Goal: Task Accomplishment & Management: Complete application form

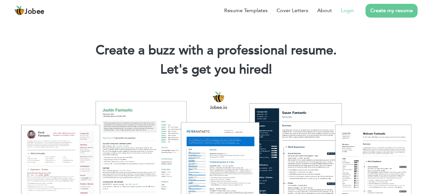
click at [341, 10] on li "Login" at bounding box center [343, 10] width 22 height 17
click at [348, 10] on link "Login" at bounding box center [347, 11] width 13 height 8
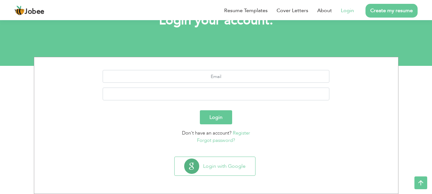
scroll to position [49, 0]
click at [240, 131] on link "Register" at bounding box center [241, 133] width 17 height 6
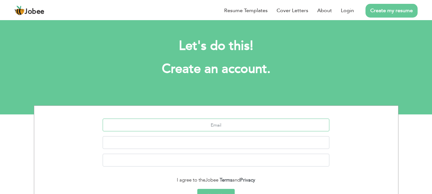
click at [214, 123] on input "text" at bounding box center [216, 125] width 227 height 13
type input "asjadhussain334@gmail.com"
click at [197, 189] on button "Sign Up" at bounding box center [215, 196] width 37 height 14
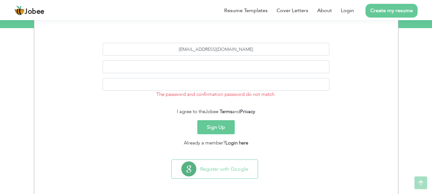
scroll to position [89, 0]
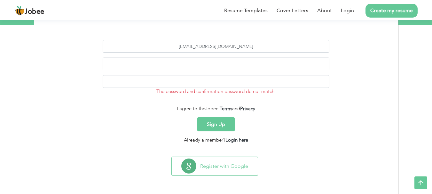
click at [257, 55] on div "asjadhussain334@gmail.com The password and confirmation password do not match." at bounding box center [216, 70] width 354 height 60
click at [197, 117] on button "Sign Up" at bounding box center [215, 124] width 37 height 14
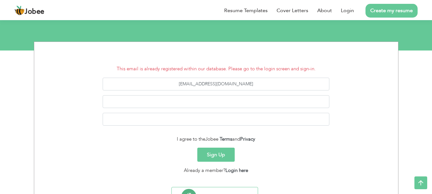
scroll to position [94, 0]
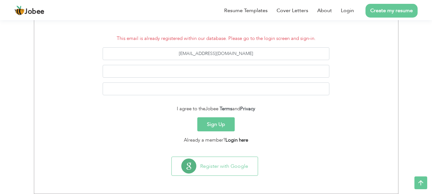
click at [233, 142] on link "Login here" at bounding box center [236, 140] width 23 height 6
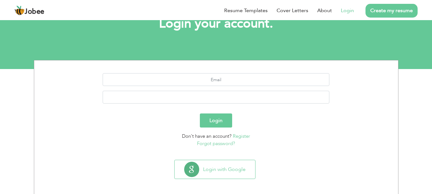
scroll to position [49, 0]
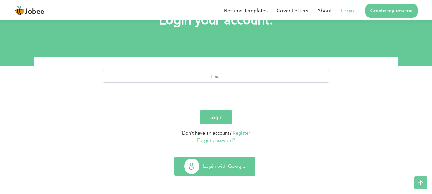
click at [215, 160] on button "Login with Google" at bounding box center [214, 166] width 81 height 19
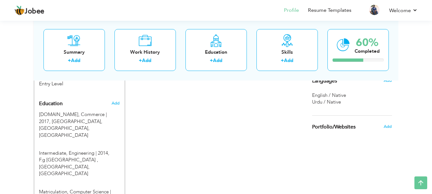
scroll to position [256, 0]
click at [314, 13] on link "Resume Templates" at bounding box center [329, 10] width 43 height 7
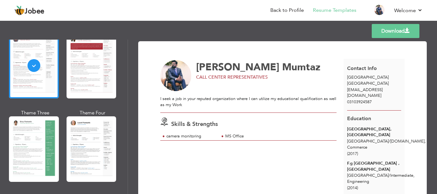
scroll to position [128, 0]
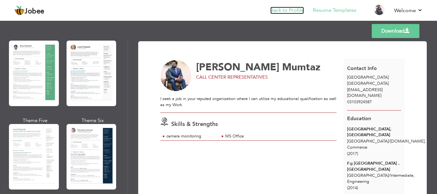
click at [279, 12] on link "Back to Profile" at bounding box center [287, 10] width 34 height 7
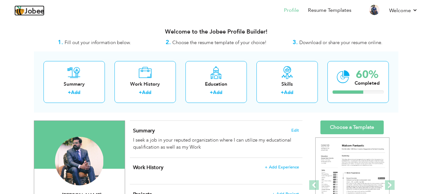
click at [37, 11] on span "Jobee" at bounding box center [35, 11] width 20 height 7
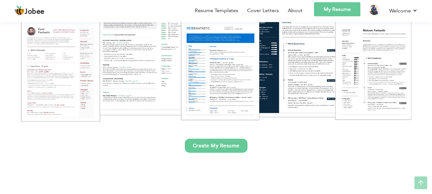
scroll to position [128, 0]
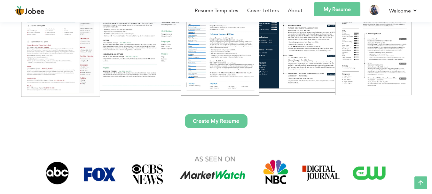
click at [210, 125] on link "Create My Resume" at bounding box center [216, 121] width 63 height 14
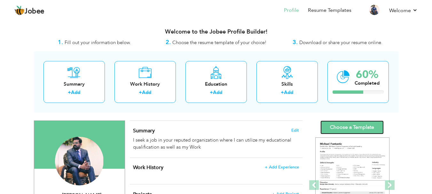
click at [346, 126] on link "Choose a Template" at bounding box center [351, 127] width 63 height 14
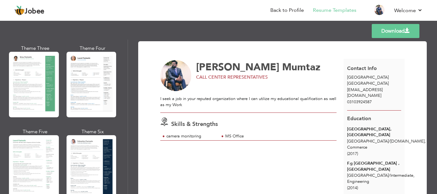
scroll to position [128, 0]
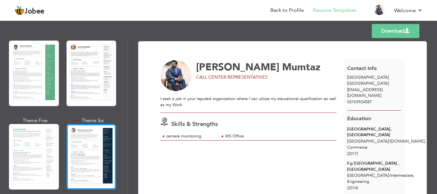
click at [85, 143] on div at bounding box center [91, 157] width 50 height 66
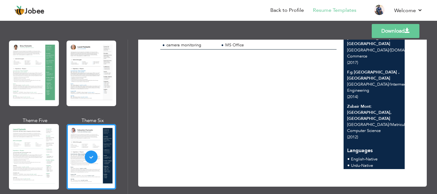
scroll to position [0, 0]
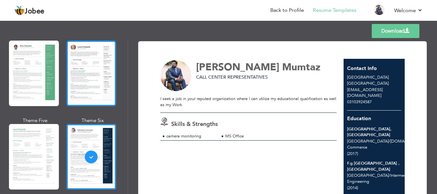
click at [103, 83] on div at bounding box center [91, 74] width 50 height 66
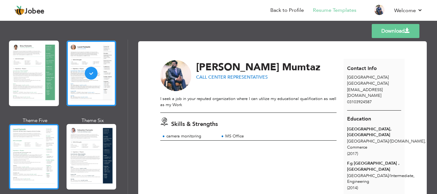
click at [38, 135] on div at bounding box center [34, 157] width 50 height 66
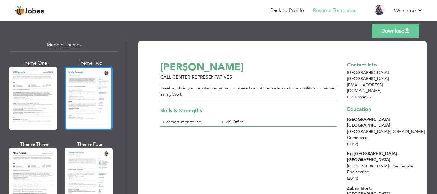
scroll to position [352, 0]
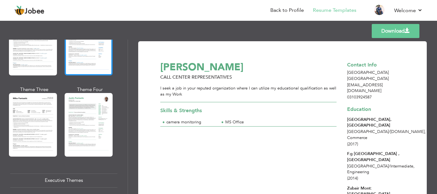
click at [86, 103] on div at bounding box center [89, 124] width 48 height 63
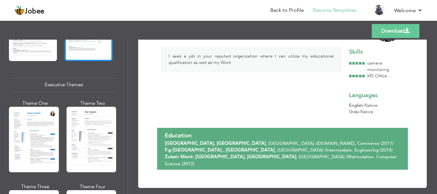
scroll to position [447, 0]
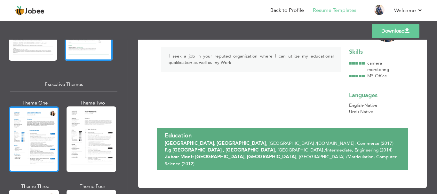
click at [37, 137] on div at bounding box center [34, 139] width 50 height 66
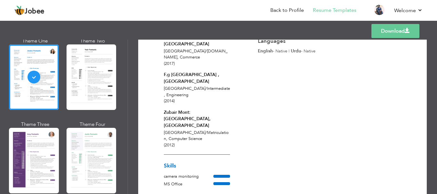
scroll to position [511, 0]
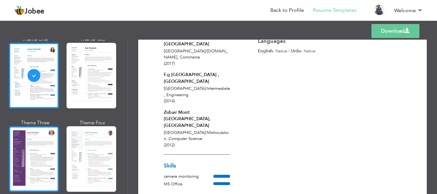
click at [32, 154] on div at bounding box center [34, 159] width 50 height 66
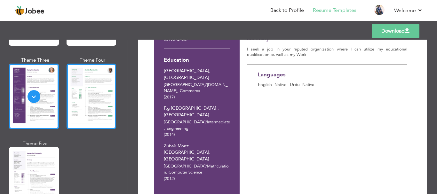
scroll to position [576, 0]
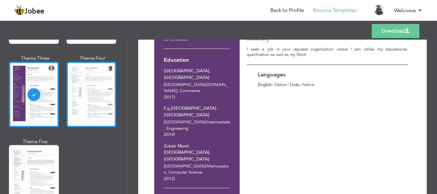
click at [79, 89] on div at bounding box center [91, 95] width 50 height 66
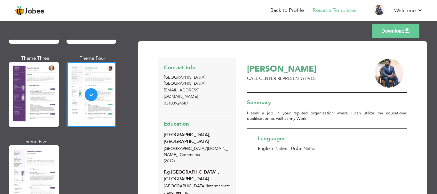
scroll to position [639, 0]
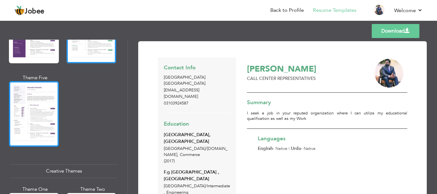
click at [34, 99] on div at bounding box center [34, 114] width 50 height 66
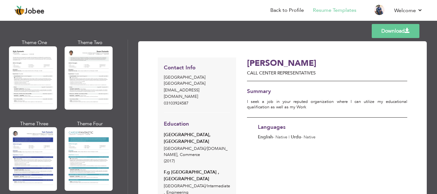
scroll to position [1149, 0]
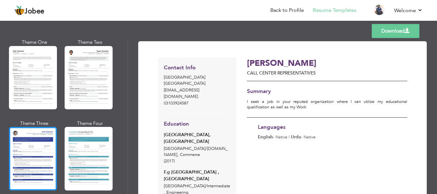
click at [32, 138] on div at bounding box center [33, 158] width 48 height 63
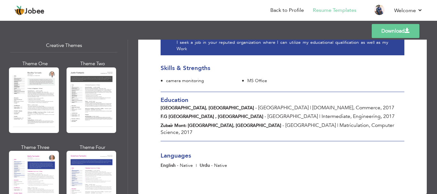
scroll to position [733, 0]
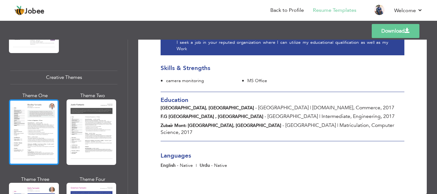
click at [50, 124] on div at bounding box center [34, 132] width 50 height 66
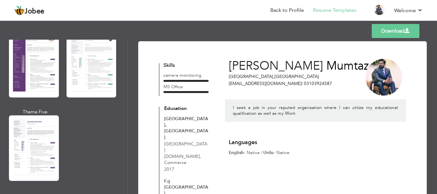
scroll to position [573, 0]
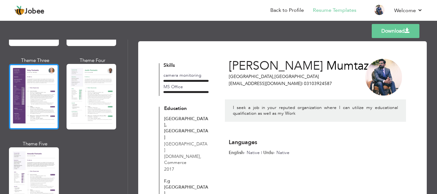
click at [50, 102] on div at bounding box center [34, 97] width 50 height 66
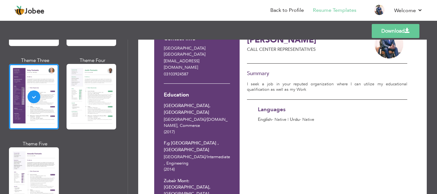
scroll to position [91, 0]
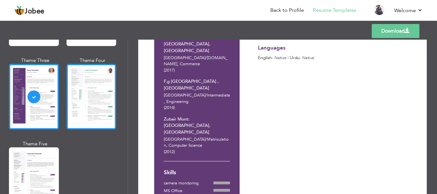
click at [81, 99] on div at bounding box center [91, 97] width 50 height 66
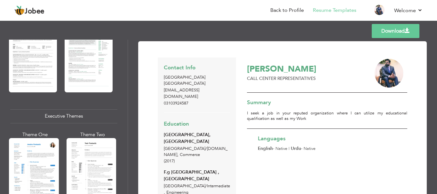
scroll to position [414, 0]
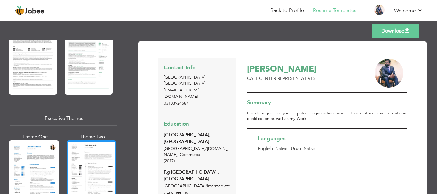
click at [81, 156] on div at bounding box center [91, 173] width 50 height 66
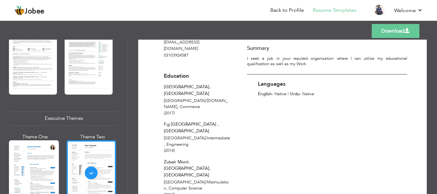
scroll to position [86, 0]
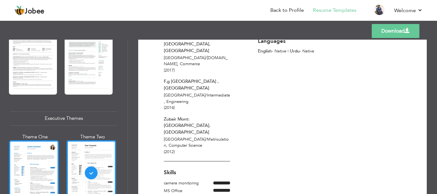
click at [38, 162] on div at bounding box center [34, 173] width 50 height 66
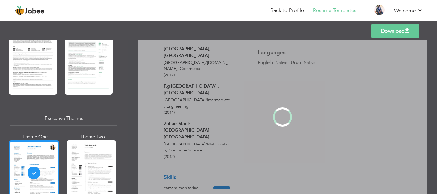
scroll to position [0, 0]
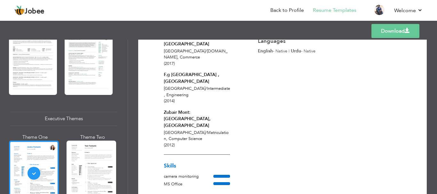
click at [56, 164] on div at bounding box center [34, 174] width 50 height 66
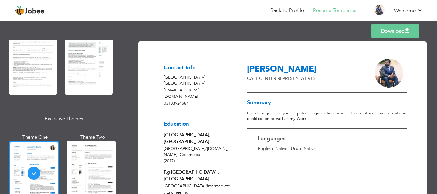
click at [33, 168] on div at bounding box center [34, 174] width 50 height 66
click at [33, 168] on div "Professional Themes Theme One Theme Two Theme Three Theme Four" at bounding box center [218, 117] width 437 height 154
click at [391, 32] on link "Download" at bounding box center [395, 31] width 48 height 14
click at [43, 160] on div at bounding box center [34, 174] width 50 height 66
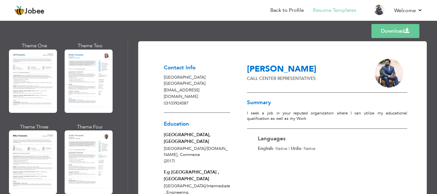
scroll to position [285, 0]
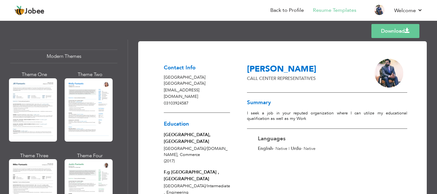
click at [218, 110] on div "Contact Info Hyderabad Pakistan asjadhussain334@gmail.com 03103924587 Education…" at bounding box center [197, 155] width 78 height 194
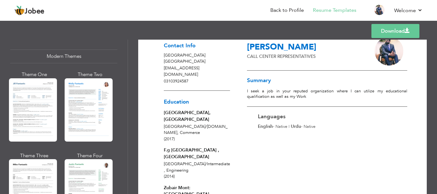
scroll to position [32, 0]
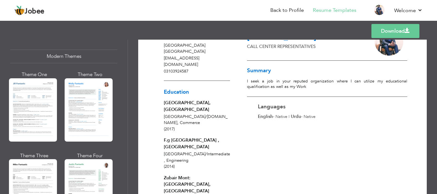
click at [275, 117] on span "English - Native" at bounding box center [272, 117] width 29 height 6
click at [271, 104] on h3 "Languages" at bounding box center [329, 107] width 142 height 6
click at [271, 125] on div "Asjad Mumtaz CALL CENTER REPRESENTATIVES Summary I seek a job in your reputed o…" at bounding box center [324, 140] width 171 height 229
click at [276, 116] on span "English - Native" at bounding box center [272, 117] width 29 height 6
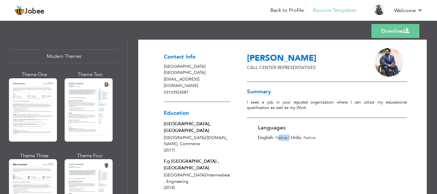
scroll to position [0, 0]
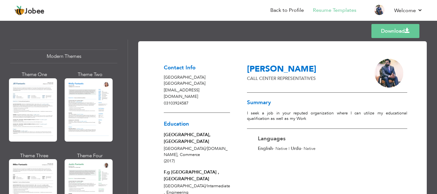
click at [179, 109] on div "Contact Info Hyderabad Pakistan asjadhussain334@gmail.com 03103924587 Education…" at bounding box center [197, 155] width 78 height 194
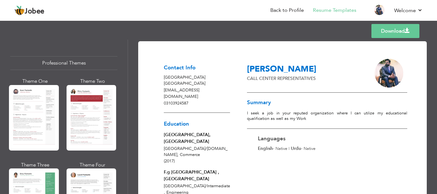
click at [70, 62] on div "Professional Themes" at bounding box center [63, 63] width 107 height 14
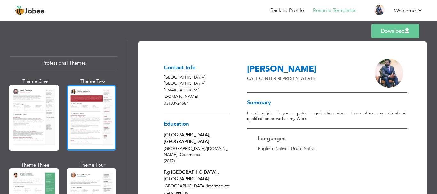
click at [73, 103] on div at bounding box center [91, 118] width 50 height 66
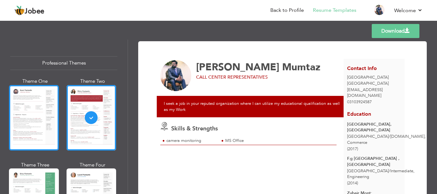
click at [38, 108] on div at bounding box center [34, 118] width 50 height 66
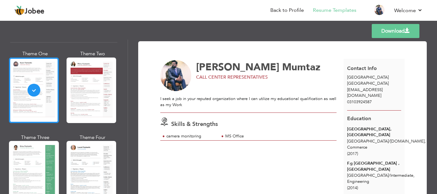
scroll to position [96, 0]
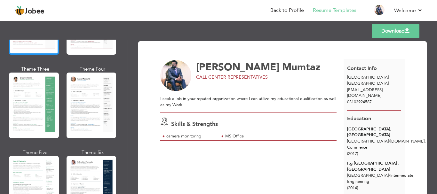
click at [37, 108] on div at bounding box center [34, 106] width 50 height 66
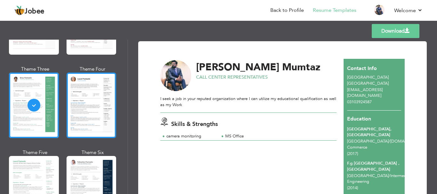
click at [83, 116] on div at bounding box center [91, 106] width 50 height 66
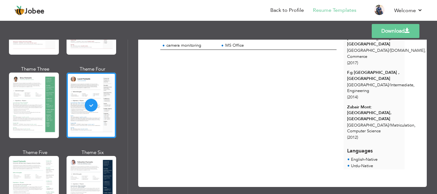
scroll to position [91, 0]
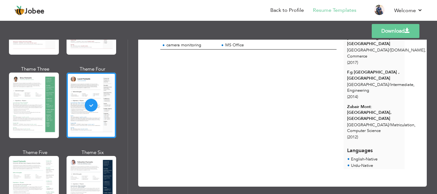
click at [378, 32] on link "Download" at bounding box center [395, 31] width 48 height 14
click at [377, 32] on link "Download" at bounding box center [395, 31] width 48 height 14
click at [271, 78] on div "Asjad Mumtaz CALL CENTER REPRESENTATIVES I seek a job in your reputed organizat…" at bounding box center [251, 68] width 183 height 201
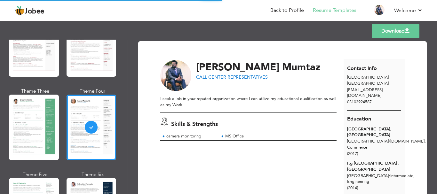
scroll to position [64, 0]
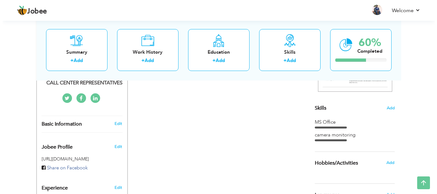
scroll to position [63, 0]
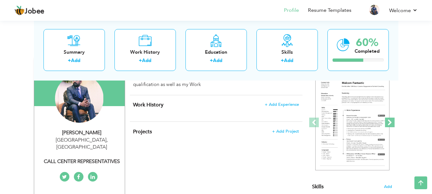
click at [389, 121] on span at bounding box center [390, 123] width 10 height 10
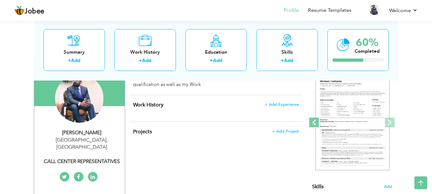
click at [317, 122] on span at bounding box center [314, 123] width 10 height 10
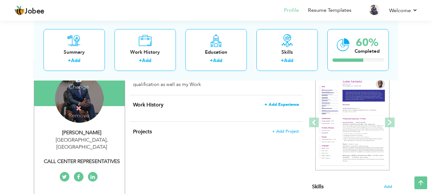
click at [285, 106] on span "+ Add Experience" at bounding box center [281, 104] width 35 height 4
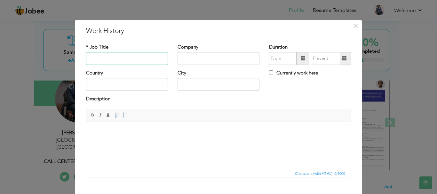
click at [121, 60] on input "text" at bounding box center [127, 58] width 82 height 13
type input "O"
type input "Project Coordinator"
type input "ReBiz"
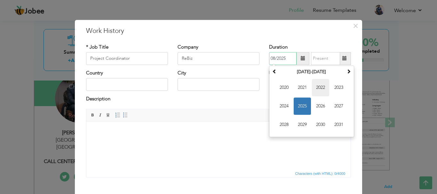
click at [317, 89] on span "2022" at bounding box center [320, 87] width 17 height 17
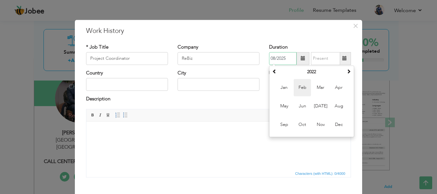
click at [302, 89] on span "Feb" at bounding box center [301, 87] width 17 height 17
type input "02/2022"
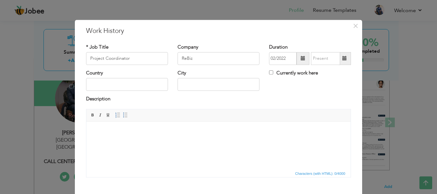
click at [293, 72] on label "Currently work here" at bounding box center [293, 73] width 49 height 7
click at [273, 72] on input "Currently work here" at bounding box center [271, 72] width 4 height 4
checkbox input "true"
click at [110, 83] on input "text" at bounding box center [127, 84] width 82 height 13
type input "[GEOGRAPHIC_DATA]"
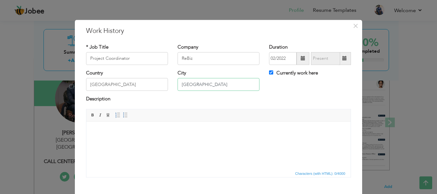
click at [195, 83] on input "Karachi" at bounding box center [218, 84] width 82 height 13
click at [194, 83] on input "Karachi" at bounding box center [218, 84] width 82 height 13
type input "[GEOGRAPHIC_DATA]"
click at [185, 139] on html at bounding box center [218, 130] width 264 height 19
click at [147, 141] on html at bounding box center [218, 130] width 264 height 19
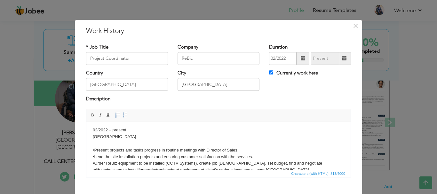
scroll to position [32, 0]
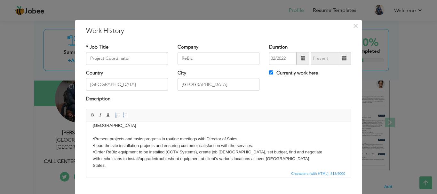
click at [140, 148] on body "•Onboard new clients for the company's products and services •Initiate and foll…" at bounding box center [218, 139] width 251 height 86
drag, startPoint x: 113, startPoint y: 136, endPoint x: 87, endPoint y: 130, distance: 27.0
click at [87, 130] on html "•Onboard new clients for the company's products and services •Initiate and foll…" at bounding box center [218, 138] width 264 height 99
click at [105, 133] on body "•Onboard new clients for the company's products and services •Initiate and foll…" at bounding box center [218, 139] width 251 height 86
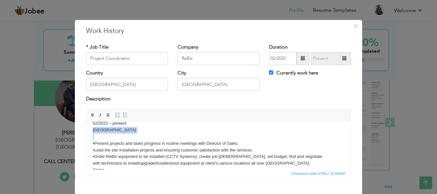
drag, startPoint x: 105, startPoint y: 133, endPoint x: 79, endPoint y: 127, distance: 26.2
click at [86, 127] on html "•Onboard new clients for the company's products and services •Initiate and foll…" at bounding box center [218, 143] width 264 height 99
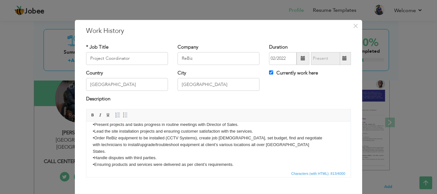
scroll to position [6, 0]
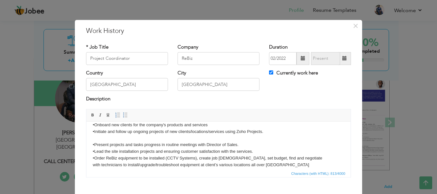
click at [95, 136] on body "•Onboard new clients for the company's products and services •Initiate and foll…" at bounding box center [218, 154] width 251 height 66
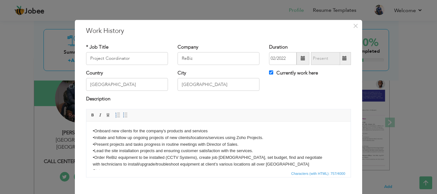
click at [232, 129] on body "•Onboard new clients for the company's products and services •Initiate and foll…" at bounding box center [218, 158] width 251 height 60
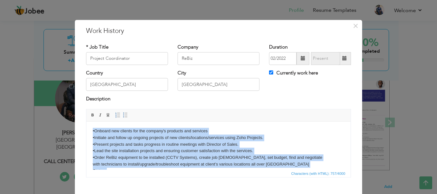
drag, startPoint x: 229, startPoint y: 160, endPoint x: 87, endPoint y: 113, distance: 150.0
click at [87, 121] on html "•Onboard new clients for the company's products and services •Initiate and foll…" at bounding box center [218, 157] width 264 height 73
click at [115, 114] on span at bounding box center [117, 114] width 5 height 5
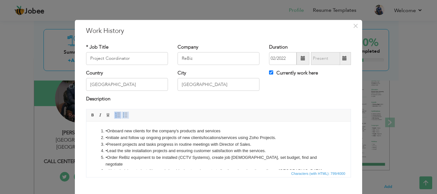
click at [123, 112] on link "Insert/Remove Bulleted List" at bounding box center [125, 115] width 7 height 7
click at [121, 133] on li "•Onboard new clients for the company's products and services" at bounding box center [218, 131] width 226 height 7
click at [108, 131] on li "•Onboard new clients for the company's products and services" at bounding box center [218, 131] width 226 height 7
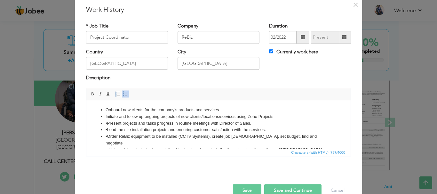
scroll to position [35, 0]
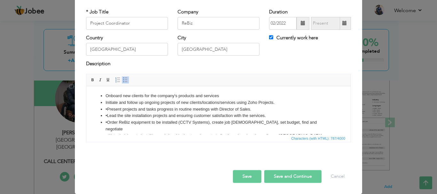
click at [108, 106] on li "•Present projects and tasks progress in routine meetings with Director of Sales." at bounding box center [218, 109] width 226 height 7
click at [107, 114] on li "•Lead the site installation projects and ensuring customer satisfaction with th…" at bounding box center [218, 115] width 226 height 7
click at [107, 132] on li "with technicians to install/upgrade/troubleshoot equipment at client’s various …" at bounding box center [218, 135] width 226 height 7
drag, startPoint x: 107, startPoint y: 120, endPoint x: 110, endPoint y: 123, distance: 4.1
click at [107, 120] on li "•Order ReBiz equipment to be installed (CCTV Systems), create job contract, set…" at bounding box center [218, 125] width 226 height 13
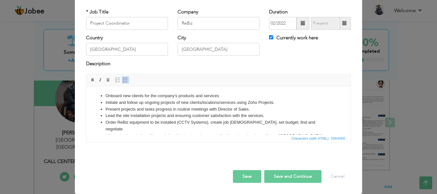
click at [105, 132] on li "with technicians to install/upgrade/troubleshoot equipment at client’s various …" at bounding box center [218, 135] width 226 height 7
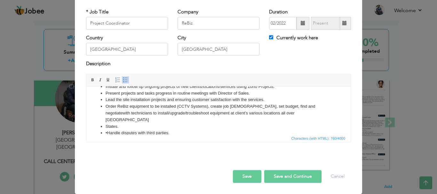
scroll to position [25, 0]
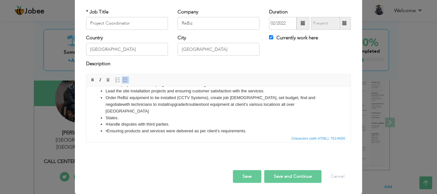
click at [105, 114] on li "States." at bounding box center [218, 117] width 226 height 7
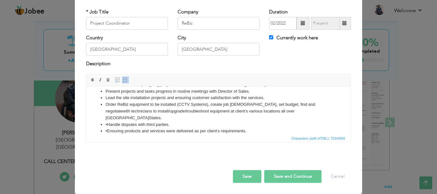
click at [107, 121] on li "•Handle disputes with third parties." at bounding box center [218, 124] width 226 height 7
click at [108, 128] on li "•Ensuring products and services were delivered as per client’s requirement s." at bounding box center [218, 131] width 226 height 7
click at [206, 128] on li "Ensuring products and services were delivered as per client’s requirement s." at bounding box center [218, 131] width 226 height 7
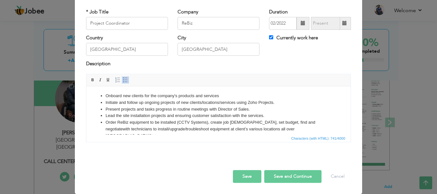
click at [278, 174] on button "Save and Continue" at bounding box center [292, 176] width 57 height 13
checkbox input "false"
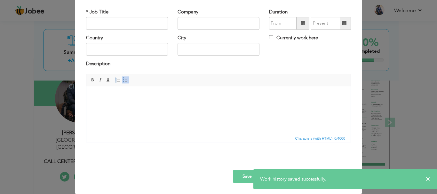
click at [126, 16] on div "* Job Title" at bounding box center [127, 19] width 82 height 21
click at [124, 27] on input "text" at bounding box center [127, 23] width 82 height 13
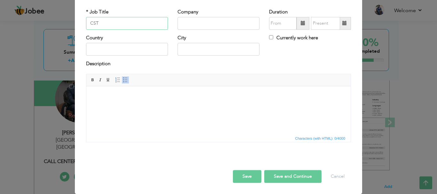
click at [101, 25] on input "CST" at bounding box center [127, 23] width 82 height 13
type input "CSR"
type input "Touchstone Communications"
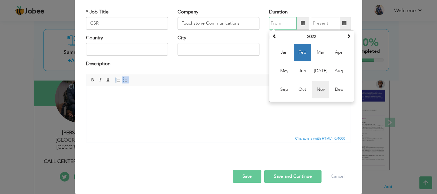
click at [314, 86] on span "Nov" at bounding box center [320, 89] width 17 height 17
type input "11/2022"
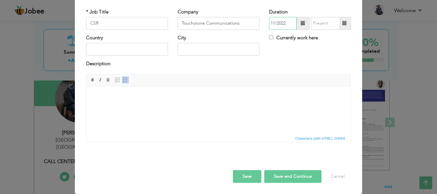
click at [284, 25] on input "11/2022" at bounding box center [282, 23] width 27 height 13
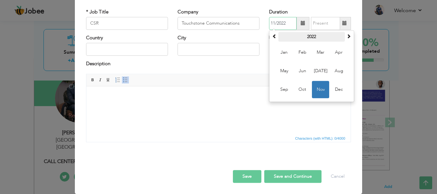
click at [309, 39] on th "2022" at bounding box center [311, 37] width 66 height 10
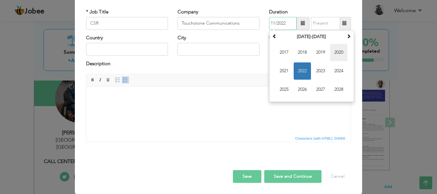
click at [335, 52] on span "2020" at bounding box center [338, 52] width 17 height 17
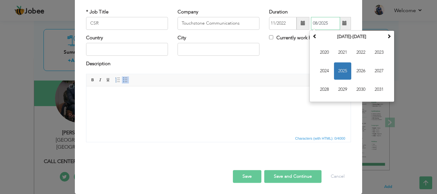
click at [321, 26] on input "08/2025" at bounding box center [325, 23] width 29 height 13
click at [355, 53] on span "2022" at bounding box center [360, 52] width 17 height 17
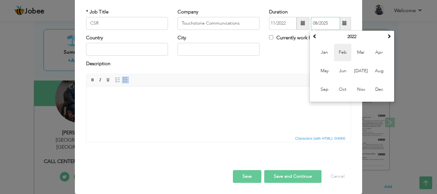
click at [341, 51] on span "Feb" at bounding box center [342, 52] width 17 height 17
type input "02/2022"
click at [317, 23] on input "02/2022" at bounding box center [325, 23] width 29 height 13
click at [250, 84] on span "Editor toolbars Basic Styles Bold Italic Underline Paragraph Insert/Remove Numb…" at bounding box center [218, 80] width 264 height 12
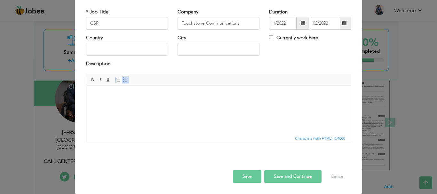
click at [117, 57] on div "Country" at bounding box center [126, 48] width 91 height 26
click at [118, 51] on input "text" at bounding box center [127, 49] width 82 height 13
type input "[GEOGRAPHIC_DATA]"
click at [200, 46] on input "Karachi" at bounding box center [218, 49] width 82 height 13
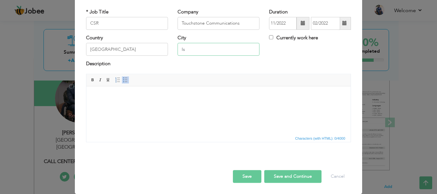
type input "I"
type input "[GEOGRAPHIC_DATA]"
click at [182, 105] on html at bounding box center [218, 95] width 264 height 19
click at [131, 105] on html at bounding box center [218, 95] width 264 height 19
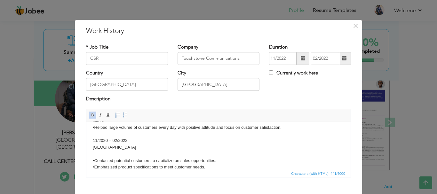
click at [151, 156] on body "•Identified new business opportunities through cold calling, networking, market…" at bounding box center [218, 141] width 251 height 60
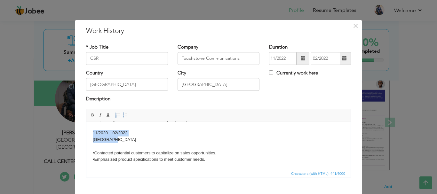
drag, startPoint x: 130, startPoint y: 137, endPoint x: 90, endPoint y: 133, distance: 40.2
click at [90, 133] on html "•Identified new business opportunities through cold calling, networking, market…" at bounding box center [218, 133] width 264 height 73
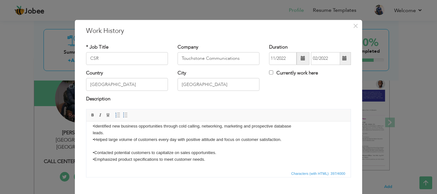
scroll to position [5, 0]
click at [98, 146] on body "•Identified new business opportunities through cold calling, networking, market…" at bounding box center [218, 143] width 251 height 40
click at [95, 151] on body "•Identified new business opportunities through cold calling, networking, market…" at bounding box center [218, 143] width 251 height 40
click at [98, 153] on body "•Identified new business opportunities through cold calling, networking, market…" at bounding box center [218, 143] width 251 height 40
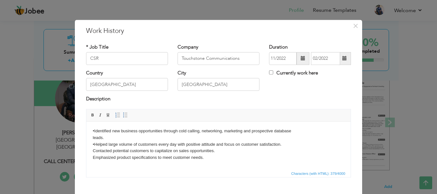
scroll to position [0, 0]
click at [93, 146] on body "•Identified new business opportunities through cold calling, networking, market…" at bounding box center [218, 144] width 251 height 33
click at [95, 142] on body "•Identified new business opportunities through cold calling, networking, market…" at bounding box center [218, 144] width 251 height 33
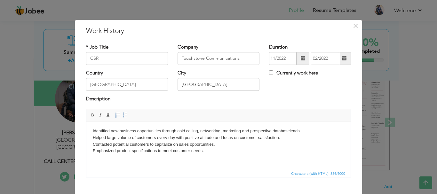
click at [181, 157] on html "Identified new business opportunities through cold calling, networking, marketi…" at bounding box center [218, 140] width 264 height 39
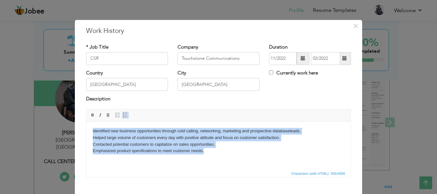
click at [123, 114] on span at bounding box center [125, 114] width 5 height 5
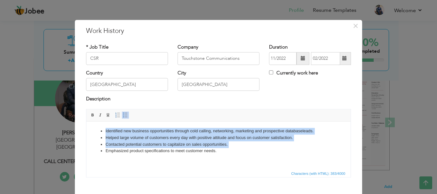
click at [152, 160] on html "Identified new business opportunities through cold calling, networking, marketi…" at bounding box center [218, 140] width 264 height 39
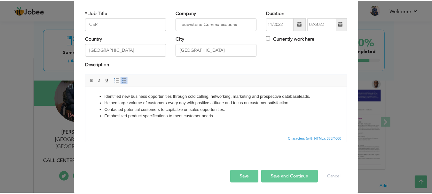
scroll to position [35, 0]
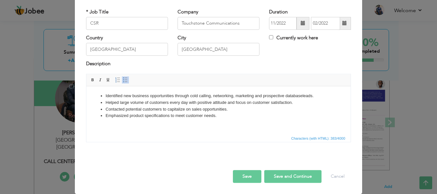
click at [288, 176] on button "Save and Continue" at bounding box center [292, 176] width 57 height 13
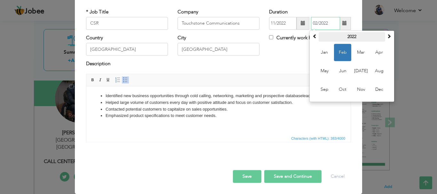
click at [350, 39] on th "2022" at bounding box center [351, 37] width 66 height 10
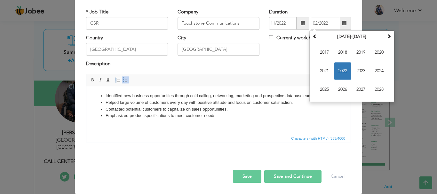
click at [277, 54] on div "Country Pakistan City Islamabad Currently work here" at bounding box center [218, 48] width 274 height 26
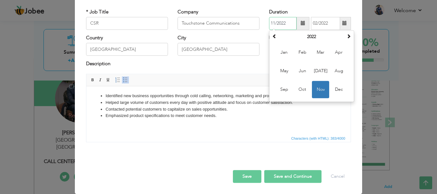
click at [293, 24] on input "11/2022" at bounding box center [282, 23] width 27 height 13
click at [305, 39] on th "2022" at bounding box center [311, 37] width 66 height 10
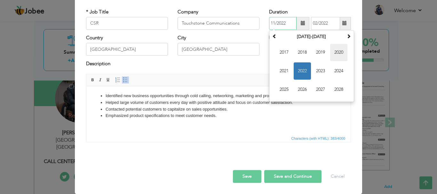
click at [338, 53] on span "2020" at bounding box center [338, 52] width 17 height 17
click at [241, 84] on span "Editor toolbars Basic Styles Bold Italic Underline Paragraph Insert/Remove Numb…" at bounding box center [218, 80] width 264 height 12
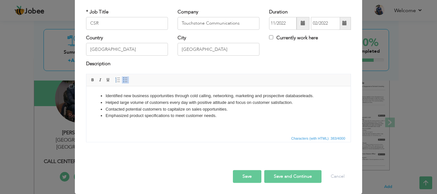
click at [283, 176] on button "Save and Continue" at bounding box center [292, 176] width 57 height 13
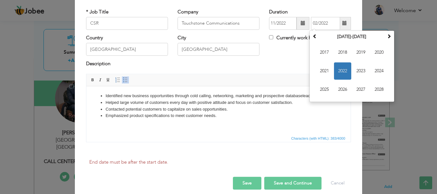
click at [272, 62] on div "Description" at bounding box center [218, 65] width 265 height 8
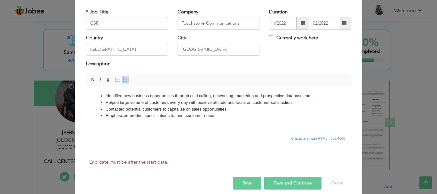
click at [286, 190] on button "Save and Continue" at bounding box center [292, 183] width 57 height 13
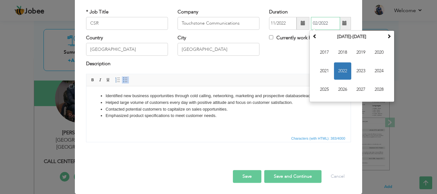
click at [341, 73] on span "2022" at bounding box center [342, 70] width 17 height 17
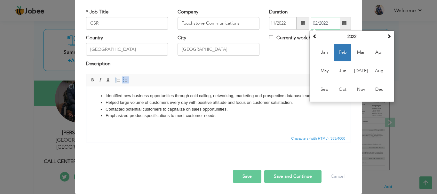
click at [342, 49] on span "Feb" at bounding box center [342, 52] width 17 height 17
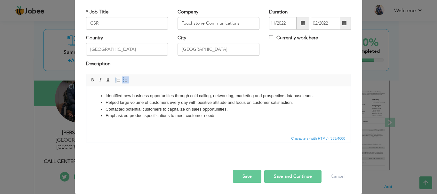
click at [280, 170] on button "Save and Continue" at bounding box center [292, 176] width 57 height 13
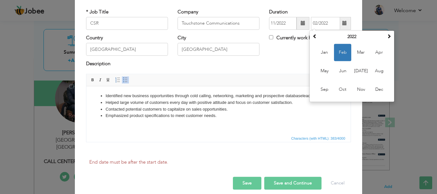
click at [267, 63] on div "Description" at bounding box center [218, 65] width 265 height 8
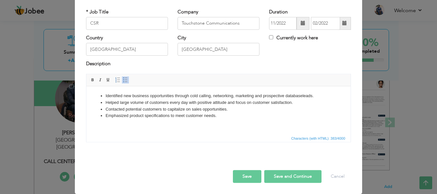
click at [300, 24] on span at bounding box center [302, 23] width 4 height 4
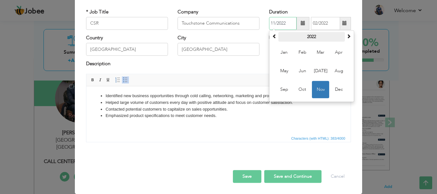
click at [306, 34] on th "2022" at bounding box center [311, 37] width 66 height 10
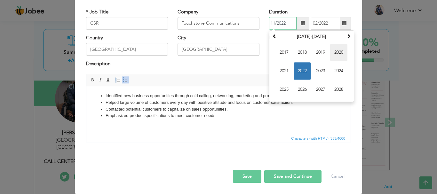
click at [332, 50] on span "2020" at bounding box center [338, 52] width 17 height 17
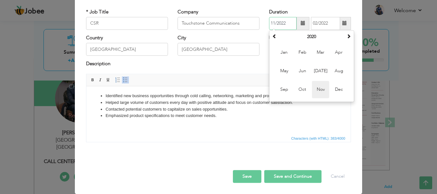
click at [315, 83] on span "Nov" at bounding box center [320, 89] width 17 height 17
type input "11/2020"
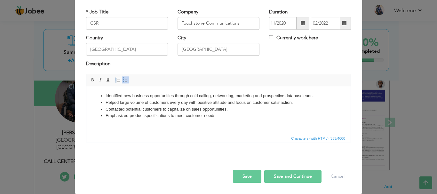
click at [280, 172] on button "Save and Continue" at bounding box center [292, 176] width 57 height 13
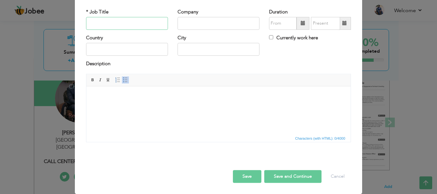
click at [130, 19] on input "text" at bounding box center [127, 23] width 82 height 13
click at [129, 20] on input "text" at bounding box center [127, 23] width 82 height 13
type input "CSR"
type input "Platinum Tech"
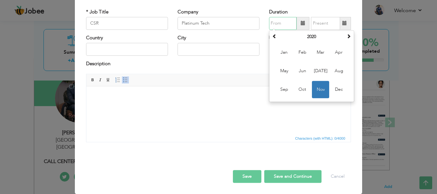
click at [274, 23] on input "text" at bounding box center [282, 23] width 27 height 13
click at [283, 84] on span "Sep" at bounding box center [283, 89] width 17 height 17
type input "09/2020"
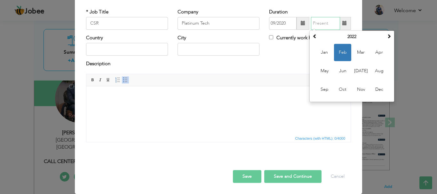
click at [324, 19] on input "text" at bounding box center [325, 23] width 29 height 13
click at [361, 91] on span "Nov" at bounding box center [360, 89] width 17 height 17
type input "11/2022"
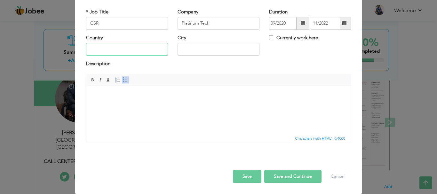
click at [151, 43] on input "text" at bounding box center [127, 49] width 82 height 13
type input "[GEOGRAPHIC_DATA]"
click at [191, 53] on input "Karachi" at bounding box center [218, 49] width 82 height 13
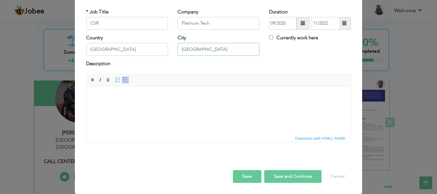
type input "[GEOGRAPHIC_DATA]"
click at [125, 105] on html at bounding box center [218, 95] width 264 height 19
click at [151, 105] on html at bounding box center [218, 95] width 264 height 19
paste body
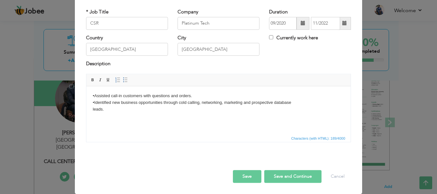
click at [96, 102] on body "•Assisted call-in customers with questions and orders. •Identified new business…" at bounding box center [218, 102] width 251 height 20
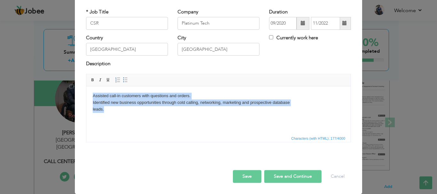
drag, startPoint x: 122, startPoint y: 126, endPoint x: 87, endPoint y: 96, distance: 46.0
click at [87, 96] on html "Assisted call-in customers with questions and orders. Identified new business o…" at bounding box center [218, 102] width 264 height 33
click at [125, 80] on span at bounding box center [125, 79] width 5 height 5
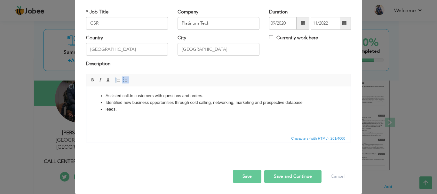
click at [131, 117] on html "Assisted call-in customers with questions and orders. Identified new business o…" at bounding box center [218, 102] width 264 height 33
click at [105, 109] on li "leads." at bounding box center [218, 109] width 226 height 7
click at [328, 100] on li "Identified new business opportunities through cold calling, networking, marketi…" at bounding box center [218, 102] width 226 height 7
click at [285, 179] on button "Save and Continue" at bounding box center [292, 176] width 57 height 13
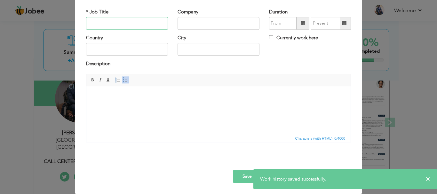
click at [103, 26] on input "text" at bounding box center [127, 23] width 82 height 13
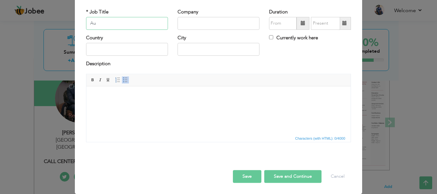
type input "A"
type input "C"
type input "Monitoring Agent"
type input "C"
type input "Oxiliry"
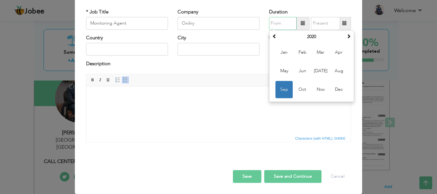
click at [283, 19] on input "text" at bounding box center [282, 23] width 27 height 13
click at [305, 37] on th "2020" at bounding box center [311, 37] width 66 height 10
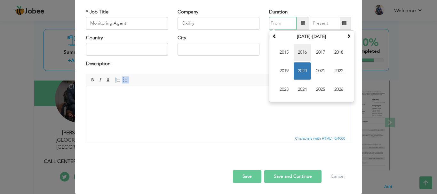
click at [307, 54] on span "2016" at bounding box center [301, 52] width 17 height 17
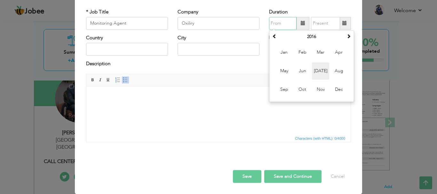
click at [312, 69] on span "Jul" at bounding box center [320, 70] width 17 height 17
type input "07/2016"
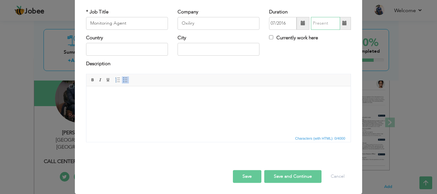
click at [316, 25] on input "text" at bounding box center [325, 23] width 29 height 13
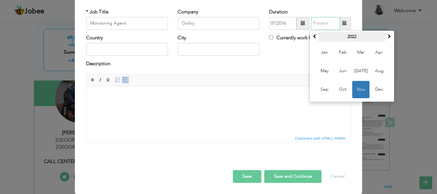
click at [336, 38] on th "2022" at bounding box center [351, 37] width 66 height 10
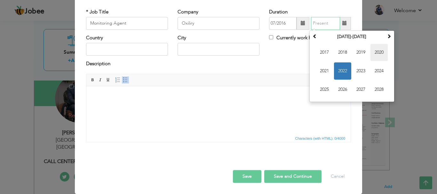
click at [380, 56] on span "2020" at bounding box center [378, 52] width 17 height 17
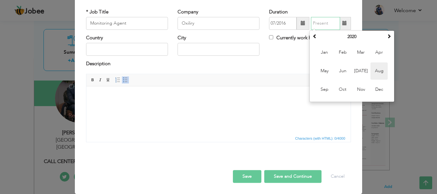
click at [374, 66] on span "Aug" at bounding box center [378, 70] width 17 height 17
type input "08/2020"
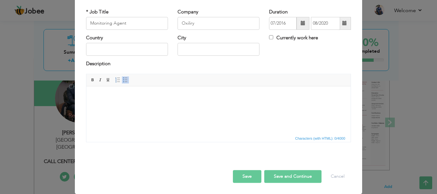
click at [306, 57] on div "Country City Currently work here" at bounding box center [218, 48] width 274 height 26
click at [153, 50] on input "text" at bounding box center [127, 49] width 82 height 13
type input "[GEOGRAPHIC_DATA]"
click at [193, 53] on input "Karachi" at bounding box center [218, 49] width 82 height 13
click at [193, 52] on input "Karachi" at bounding box center [218, 49] width 82 height 13
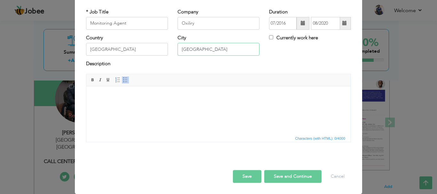
type input "[GEOGRAPHIC_DATA]"
click at [196, 72] on div "Description" at bounding box center [218, 67] width 274 height 13
click at [110, 105] on html at bounding box center [218, 95] width 264 height 19
click at [146, 105] on html at bounding box center [218, 95] width 264 height 19
click at [91, 96] on html "Camera Monitoring" at bounding box center [218, 95] width 264 height 19
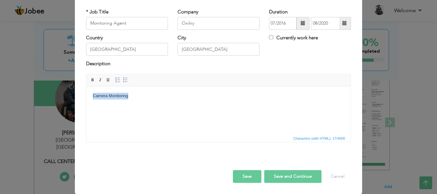
drag, startPoint x: 143, startPoint y: 94, endPoint x: 79, endPoint y: 89, distance: 63.8
click at [86, 89] on html "Camera Monitoring" at bounding box center [218, 95] width 264 height 19
click at [124, 81] on span at bounding box center [125, 79] width 5 height 5
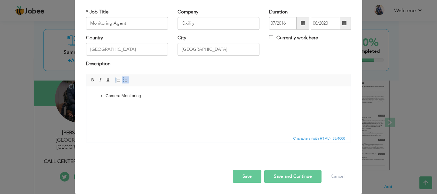
click at [189, 105] on html "Camera Monitoring" at bounding box center [218, 95] width 264 height 19
click at [281, 177] on button "Save and Continue" at bounding box center [292, 176] width 57 height 13
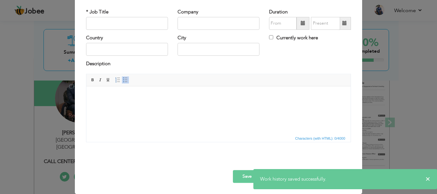
click at [192, 178] on div "Save Save and Continue Delete Cancel" at bounding box center [218, 170] width 274 height 36
click at [236, 175] on button "Save" at bounding box center [247, 176] width 28 height 13
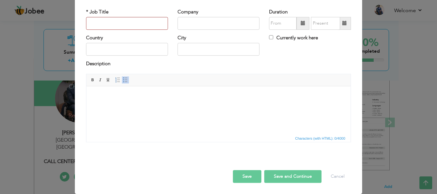
click at [245, 179] on button "Save" at bounding box center [247, 176] width 28 height 13
click at [245, 174] on button "Save" at bounding box center [247, 176] width 28 height 13
click at [336, 174] on button "Cancel" at bounding box center [337, 176] width 27 height 13
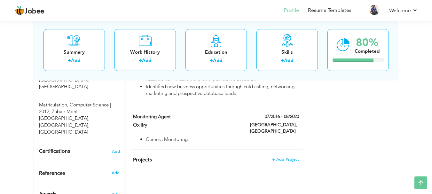
scroll to position [343, 0]
drag, startPoint x: 278, startPoint y: 136, endPoint x: 229, endPoint y: 145, distance: 50.5
click at [229, 150] on div "Projects + Add Project × Projects * Project Title Company Tools" at bounding box center [216, 163] width 173 height 27
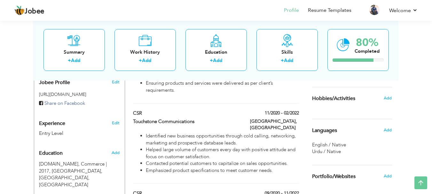
scroll to position [247, 0]
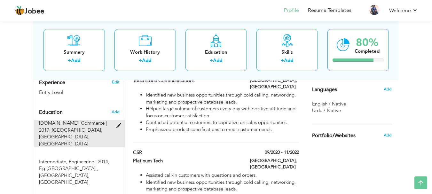
click at [116, 120] on div "B.com, Commerce | 2017, University of Sindh, Hyderabad, Hyderabad" at bounding box center [75, 133] width 83 height 27
type input "B.com, Commerce"
type input "2017"
type input "[GEOGRAPHIC_DATA], [GEOGRAPHIC_DATA]"
radio input "true"
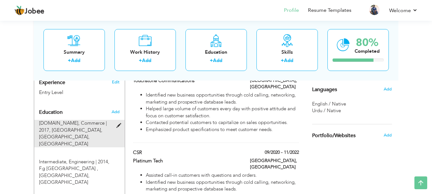
type input "[GEOGRAPHIC_DATA]"
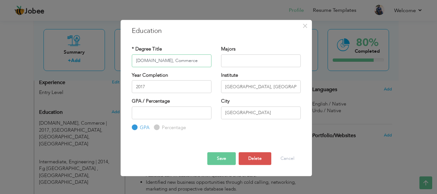
click at [168, 59] on input "B.com, Commerce" at bounding box center [172, 60] width 80 height 13
type input "N"
type input "MBA"
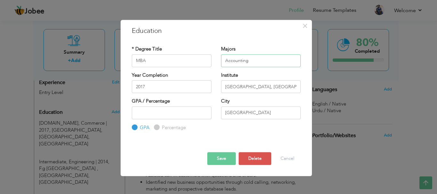
type input "Accounting"
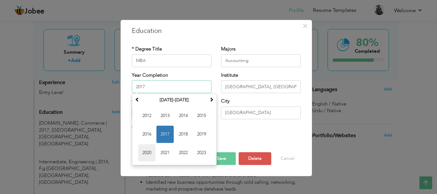
click at [151, 153] on span "2020" at bounding box center [146, 152] width 17 height 17
type input "2020"
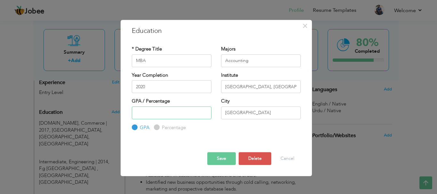
click at [186, 109] on input "number" at bounding box center [172, 112] width 80 height 13
type input "2.6"
click at [226, 157] on button "Save" at bounding box center [221, 158] width 28 height 13
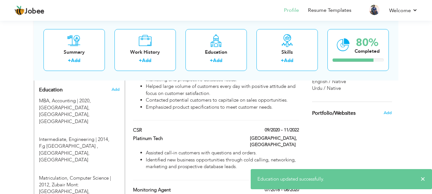
scroll to position [279, 0]
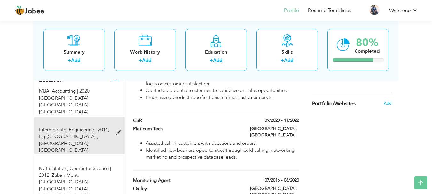
click at [71, 128] on div "Intermediate, Engineering | 2014, F.g Degree College , Hyderabad, Hyderabad" at bounding box center [75, 140] width 83 height 27
type input "Intermediate, Engineering"
type input "2014"
type input "F.g Degree College , Hyderabad"
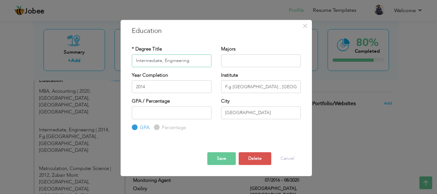
click at [160, 59] on input "Intermediate, Engineering" at bounding box center [172, 60] width 80 height 13
type input "Bachelor's in Commerce"
click at [138, 87] on input "2014" at bounding box center [172, 86] width 80 height 13
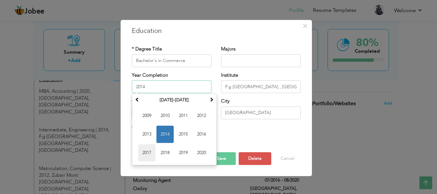
click at [148, 146] on span "2017" at bounding box center [146, 152] width 17 height 17
type input "2017"
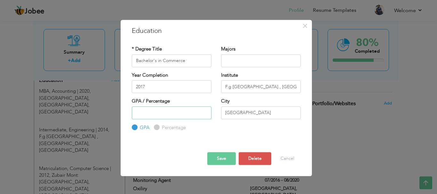
click at [159, 110] on input "number" at bounding box center [172, 112] width 80 height 13
click at [222, 153] on button "Save" at bounding box center [221, 158] width 28 height 13
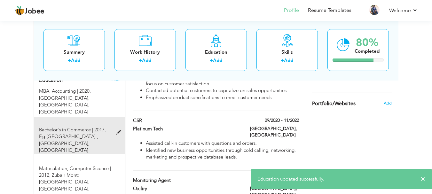
click at [80, 117] on div "Bachelor's in Commerce | 2017, F.g Degree College , Hyderabad, Hyderabad" at bounding box center [79, 135] width 90 height 37
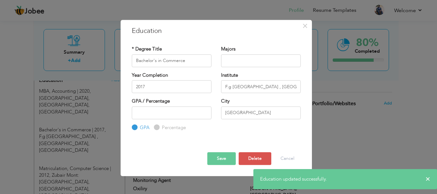
click at [211, 156] on button "Save" at bounding box center [221, 158] width 28 height 13
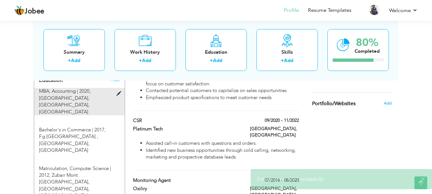
click at [73, 88] on span "MBA, Accounting | 2020," at bounding box center [65, 91] width 52 height 6
type input "MBA"
type input "Accounting"
type input "2020"
type input "[GEOGRAPHIC_DATA], [GEOGRAPHIC_DATA]"
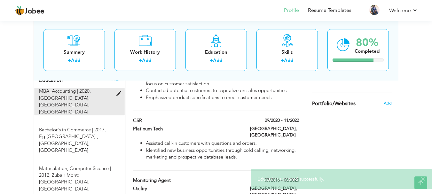
type input "2.6"
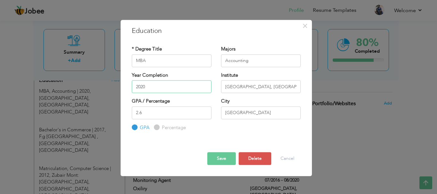
click at [164, 89] on input "2020" at bounding box center [172, 86] width 80 height 13
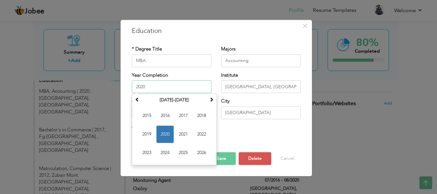
click at [164, 89] on input "2020" at bounding box center [172, 86] width 80 height 13
click at [184, 133] on span "2021" at bounding box center [182, 134] width 17 height 17
type input "2021"
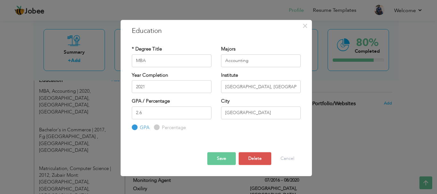
click at [228, 160] on button "Save" at bounding box center [221, 158] width 28 height 13
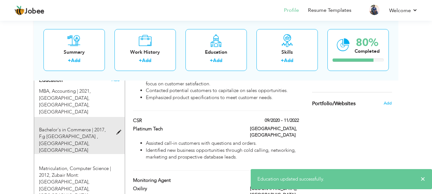
click at [90, 130] on div "Bachelor's in Commerce | 2017, F.g Degree College , Hyderabad, Hyderabad" at bounding box center [75, 140] width 83 height 27
type input "Bachelor's in Commerce"
type input "2017"
type input "F.g Degree College , Hyderabad"
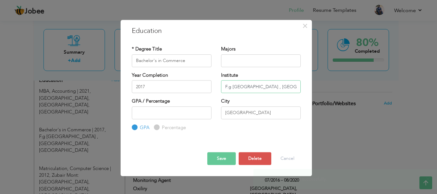
click at [243, 83] on input "F.g Degree College , Hyderabad" at bounding box center [261, 86] width 80 height 13
click at [244, 83] on input "F.g Degree College , Hyderabad" at bounding box center [261, 86] width 80 height 13
type input "[GEOGRAPHIC_DATA]"
click at [214, 143] on div at bounding box center [216, 146] width 178 height 11
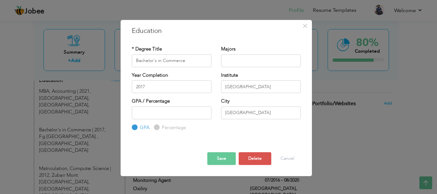
click at [217, 160] on button "Save" at bounding box center [221, 158] width 28 height 13
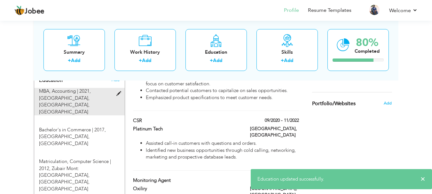
click at [71, 97] on div "MBA, Accounting | 2021, University of Sindh, Hyderabad, Hyderabad" at bounding box center [75, 101] width 83 height 27
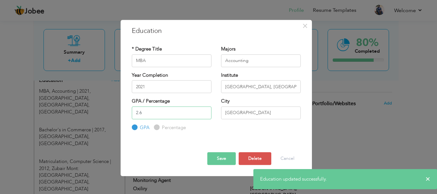
click at [144, 111] on input "2.6" at bounding box center [172, 112] width 80 height 13
click at [224, 152] on button "Save" at bounding box center [221, 158] width 28 height 13
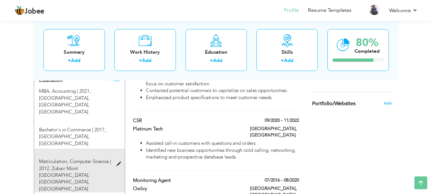
click at [117, 162] on span at bounding box center [120, 164] width 8 height 5
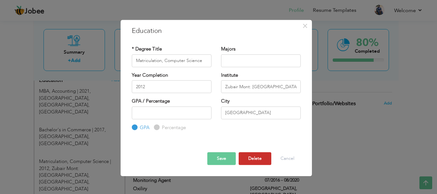
click at [260, 159] on button "Delete" at bounding box center [254, 158] width 33 height 13
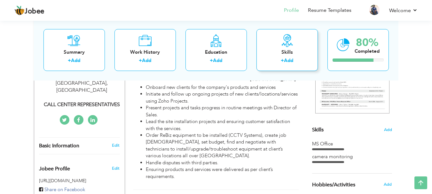
scroll to position [119, 0]
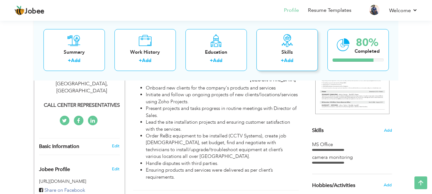
click at [272, 55] on div "Skills" at bounding box center [286, 52] width 51 height 7
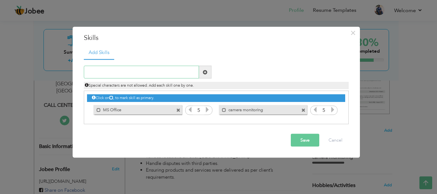
click at [149, 72] on input "text" at bounding box center [141, 72] width 115 height 13
type input "s"
type input "Sales"
click at [177, 111] on span at bounding box center [178, 110] width 4 height 4
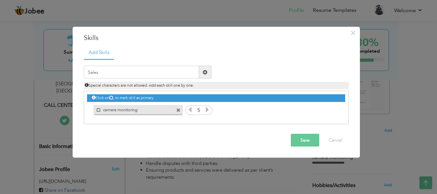
click at [177, 111] on span at bounding box center [178, 110] width 4 height 4
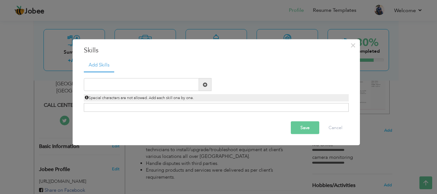
click at [183, 106] on div "Click on , to mark skill as primary." at bounding box center [216, 107] width 265 height 9
click at [190, 107] on div "Click on , to mark skill as primary." at bounding box center [216, 107] width 265 height 9
click at [190, 112] on div "Add Skills sa Duplicate entry MS Office 5" at bounding box center [216, 87] width 274 height 58
click at [190, 109] on div "Click on , to mark skill as primary." at bounding box center [216, 107] width 265 height 9
click at [144, 72] on div "sa Duplicate entry" at bounding box center [216, 92] width 265 height 40
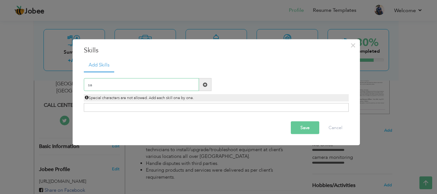
click at [144, 82] on input "sa" at bounding box center [141, 84] width 115 height 13
type input "Sales"
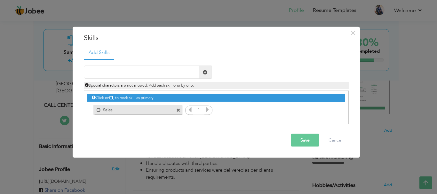
click at [205, 110] on icon at bounding box center [207, 110] width 6 height 6
click at [206, 110] on icon at bounding box center [207, 110] width 6 height 6
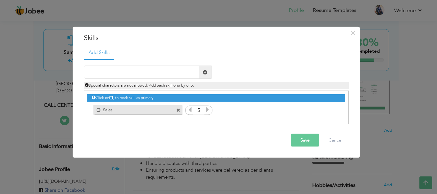
click at [206, 110] on icon at bounding box center [207, 110] width 6 height 6
click at [154, 72] on input "text" at bounding box center [141, 72] width 115 height 13
type input "Effective Communications"
type input "5"
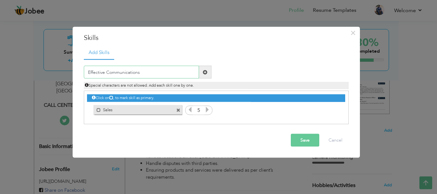
click at [175, 70] on input "Effective Communications" at bounding box center [141, 72] width 115 height 13
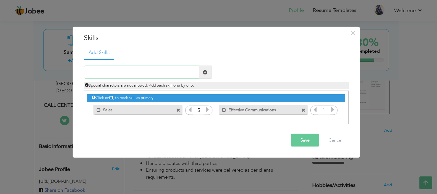
click at [137, 66] on input "text" at bounding box center [141, 72] width 115 height 13
type input "Inbound & Outbound Calling"
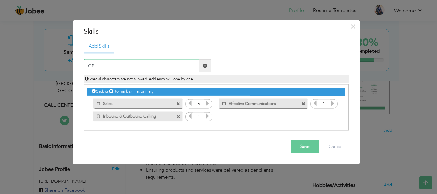
type input "O"
type input "Performance & Team Management"
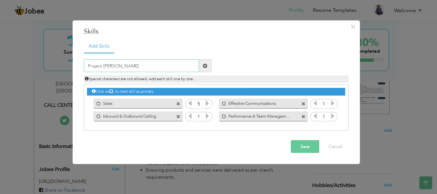
type input "Project Handling"
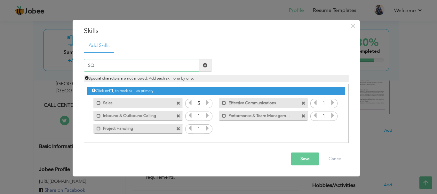
type input "SQL"
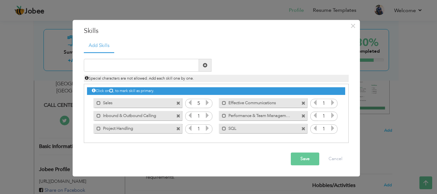
click at [208, 114] on icon at bounding box center [207, 116] width 6 height 6
click at [207, 121] on div "Click on , to mark skill as primary. Mark as primary skill. MS Office 5 5 Sales…" at bounding box center [216, 109] width 258 height 50
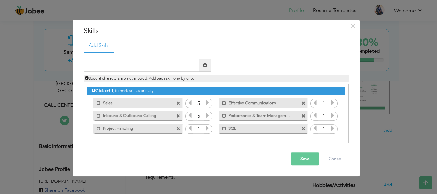
click at [206, 127] on icon at bounding box center [207, 129] width 6 height 6
click at [332, 105] on icon at bounding box center [332, 103] width 6 height 6
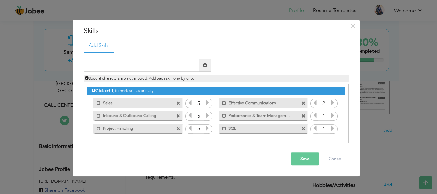
click at [332, 105] on icon at bounding box center [332, 103] width 6 height 6
click at [332, 118] on icon at bounding box center [332, 116] width 6 height 6
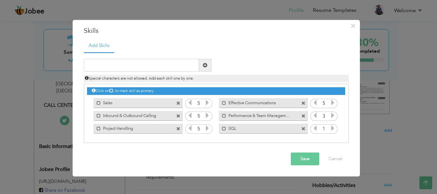
click at [332, 118] on icon at bounding box center [332, 116] width 6 height 6
click at [332, 122] on div "Click on , to mark skill as primary. Mark as primary skill. MS Office 5 5 Sales…" at bounding box center [216, 109] width 258 height 50
click at [331, 128] on icon at bounding box center [332, 129] width 6 height 6
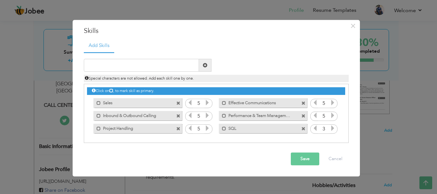
click at [302, 154] on button "Save" at bounding box center [305, 159] width 28 height 13
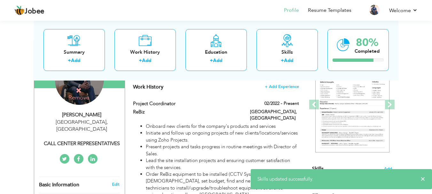
scroll to position [23, 0]
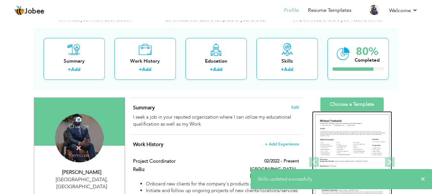
click at [344, 132] on img at bounding box center [352, 162] width 74 height 96
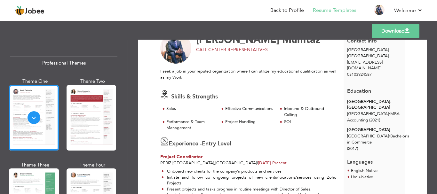
scroll to position [64, 0]
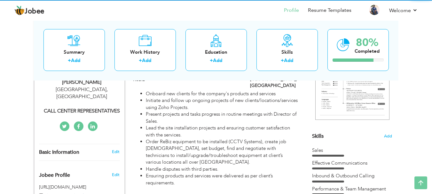
scroll to position [23, 0]
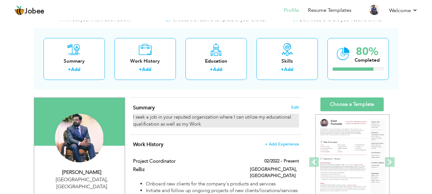
click at [178, 122] on div "I seek a job in your reputed organization where I can utilize my educational qu…" at bounding box center [216, 121] width 166 height 14
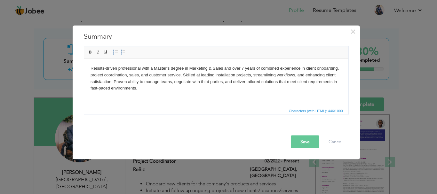
click at [303, 138] on button "Save" at bounding box center [305, 141] width 28 height 13
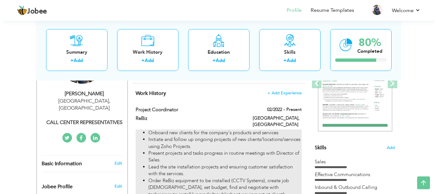
scroll to position [96, 0]
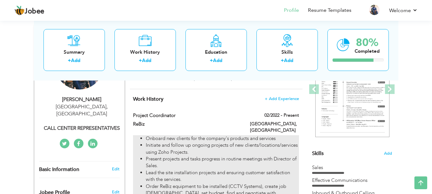
click at [213, 156] on li "Present projects and tasks progress in routine meetings with Director of Sales." at bounding box center [222, 163] width 153 height 14
type input "Project Coordinator"
type input "ReBiz"
type input "02/2022"
type input "[GEOGRAPHIC_DATA]"
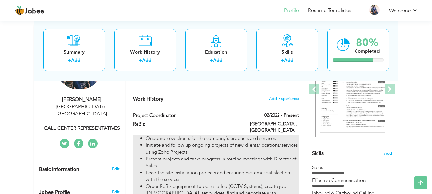
type input "[GEOGRAPHIC_DATA]"
checkbox input "true"
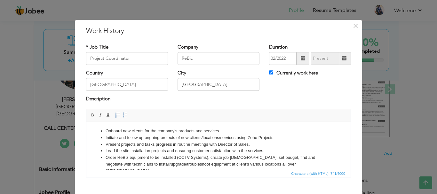
click at [192, 163] on li "Order ReBiz equipment to be installed (CCTV Systems), create job contract, set …" at bounding box center [218, 164] width 226 height 20
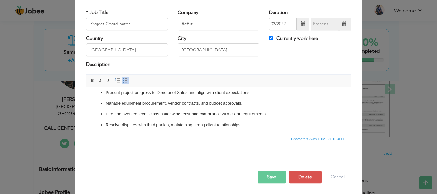
scroll to position [35, 0]
click at [274, 178] on button "Save" at bounding box center [271, 176] width 28 height 13
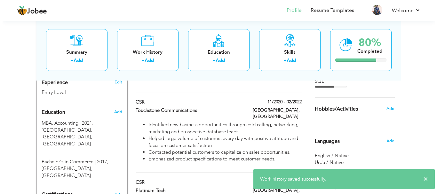
scroll to position [256, 0]
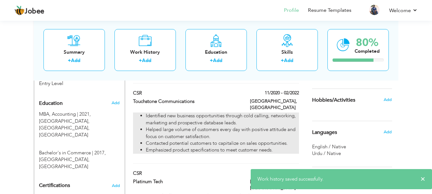
click at [201, 126] on li "Helped large volume of customers every day with positive attitude and focus on …" at bounding box center [222, 133] width 153 height 14
type input "CSR"
type input "Touchstone Communications"
type input "11/2020"
type input "02/2022"
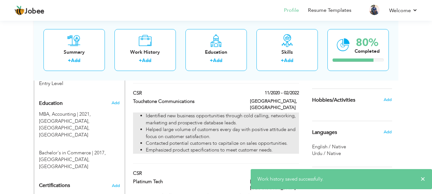
type input "Islamabad"
checkbox input "false"
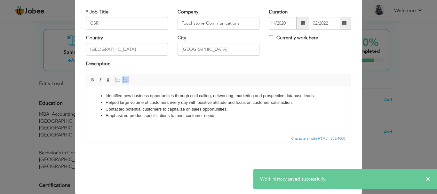
scroll to position [0, 0]
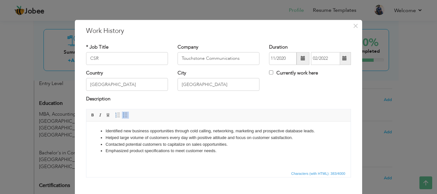
click at [159, 134] on li "Helped large volume of customers every day with positive attitude and focus on …" at bounding box center [218, 137] width 226 height 7
click at [159, 144] on li "Contacted potential customers to capitalize on sales opportunities." at bounding box center [218, 144] width 226 height 7
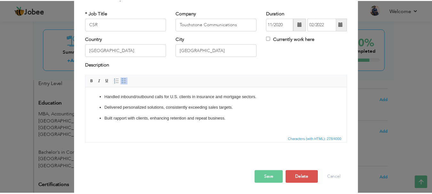
scroll to position [35, 0]
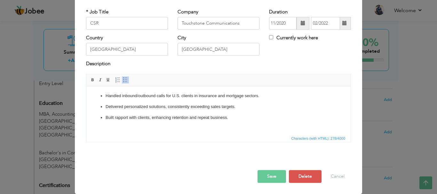
click at [270, 176] on button "Save" at bounding box center [271, 176] width 28 height 13
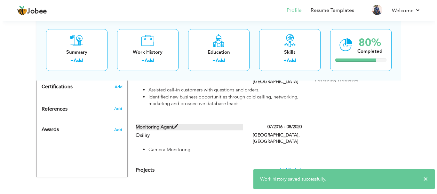
scroll to position [355, 0]
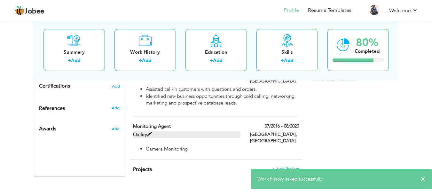
click at [218, 131] on label "Oxiliry" at bounding box center [186, 134] width 107 height 7
type input "Monitoring Agent"
type input "Oxiliry"
type input "07/2016"
type input "08/2020"
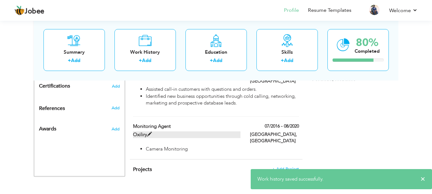
type input "[GEOGRAPHIC_DATA]"
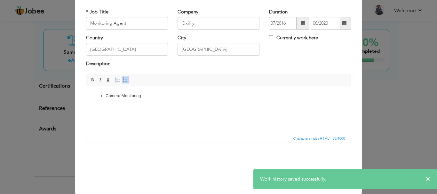
scroll to position [0, 0]
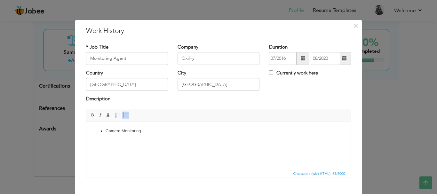
click at [169, 141] on html "Camera Monitoring" at bounding box center [218, 130] width 264 height 19
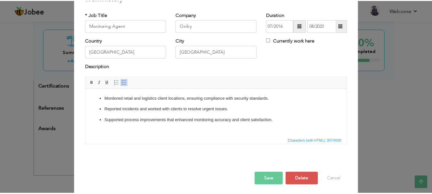
scroll to position [35, 0]
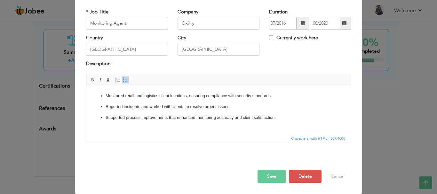
click at [269, 176] on button "Save" at bounding box center [271, 176] width 28 height 13
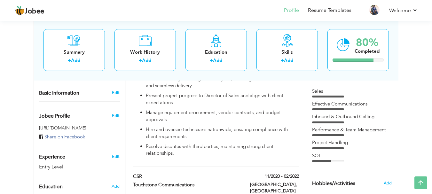
scroll to position [222, 0]
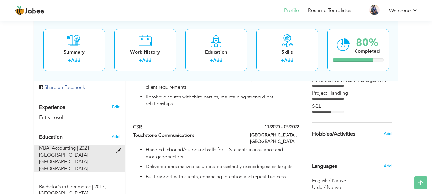
drag, startPoint x: 70, startPoint y: 158, endPoint x: 38, endPoint y: 140, distance: 36.6
click at [38, 145] on div "MBA, Accounting | 2021, University of Sindh, Hyderabad, Hyderabad" at bounding box center [75, 158] width 83 height 27
type input "MBA"
type input "Accounting"
type input "2021"
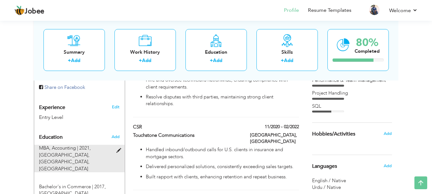
type input "[GEOGRAPHIC_DATA], [GEOGRAPHIC_DATA]"
radio input "true"
type input "[GEOGRAPHIC_DATA]"
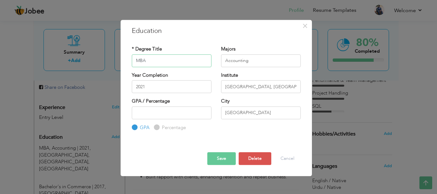
click at [150, 65] on input "MBA" at bounding box center [172, 60] width 80 height 13
click at [361, 45] on div "× Education * Degree Title MBA Majors Accounting Year Completion" at bounding box center [218, 97] width 437 height 194
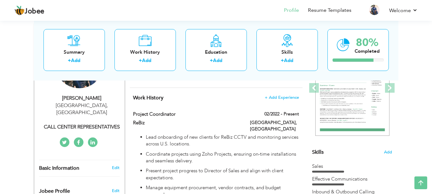
scroll to position [94, 0]
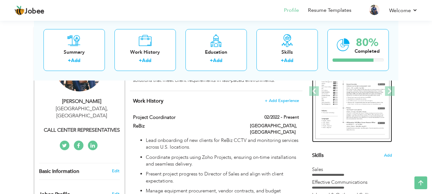
click at [346, 105] on img at bounding box center [352, 91] width 74 height 96
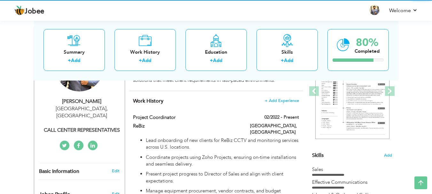
click at [91, 112] on div "[PERSON_NAME] [GEOGRAPHIC_DATA] , [GEOGRAPHIC_DATA] CALL CENTER REPRESENTATIVES" at bounding box center [79, 116] width 90 height 36
type input "[PERSON_NAME]"
type input "Mumtaz"
type input "03103924587"
select select "number:166"
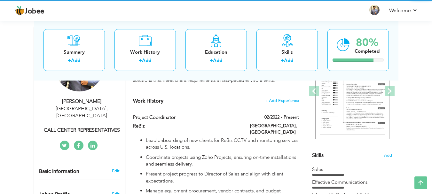
type input "[GEOGRAPHIC_DATA]"
select select "number:1"
type input "CALL CENTER REPRESENTATIVES"
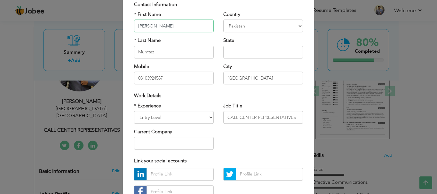
scroll to position [93, 0]
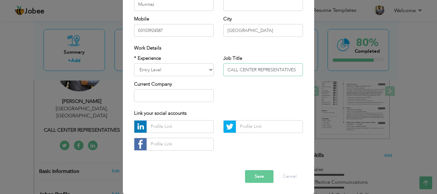
click at [267, 72] on input "CALL CENTER REPRESENTATIVES" at bounding box center [263, 69] width 80 height 13
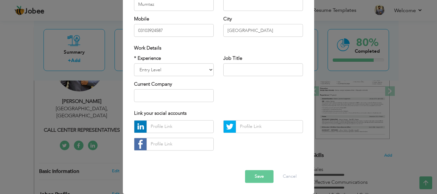
click at [256, 91] on div "* Experience Entry Level Less than 1 Year 1 Year 2 Years 3 Years 4 Years 5 Year…" at bounding box center [218, 81] width 178 height 52
click at [250, 171] on button "Save" at bounding box center [259, 176] width 28 height 13
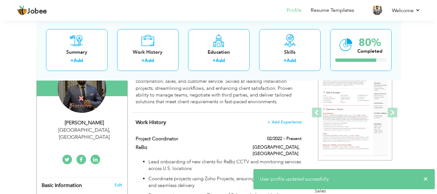
scroll to position [62, 0]
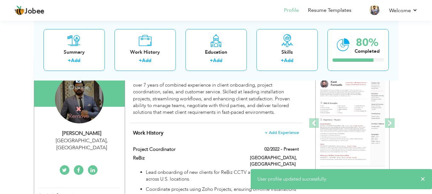
click at [83, 106] on h4 "Remove" at bounding box center [79, 113] width 46 height 14
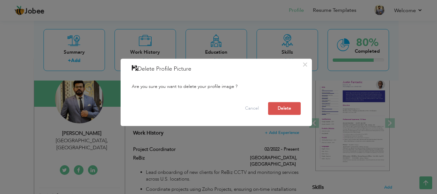
click at [93, 133] on div "× Delete Profile Picture Are you sure you want to delete your profile image ? C…" at bounding box center [218, 97] width 437 height 194
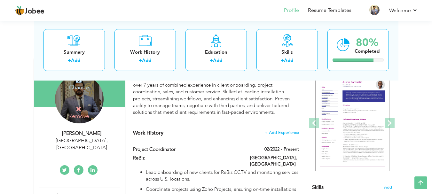
click at [79, 84] on h4 "Change" at bounding box center [79, 82] width 46 height 15
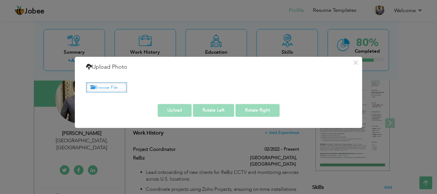
click at [118, 87] on label "Browse File ..." at bounding box center [106, 87] width 41 height 10
click at [0, 0] on input "Browse File ..." at bounding box center [0, 0] width 0 height 0
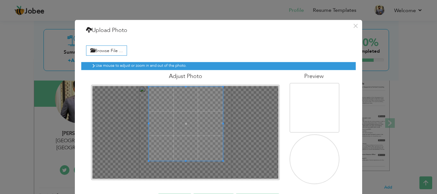
click at [178, 107] on span at bounding box center [186, 124] width 74 height 74
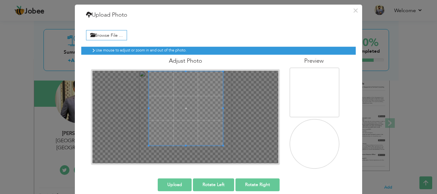
scroll to position [24, 0]
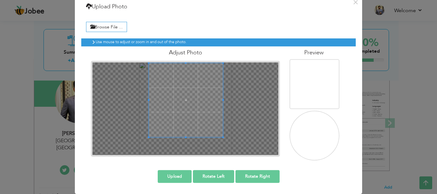
click at [330, 92] on img at bounding box center [314, 90] width 62 height 62
click at [327, 92] on img at bounding box center [314, 90] width 62 height 62
click at [167, 173] on button "Upload" at bounding box center [175, 176] width 34 height 13
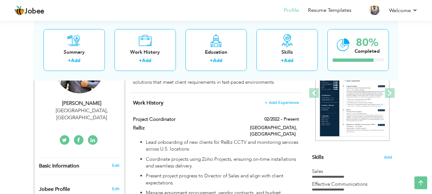
scroll to position [30, 0]
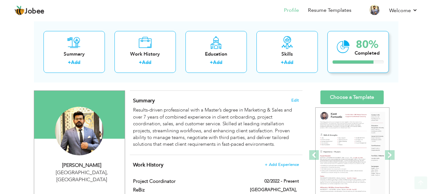
click at [352, 56] on div "80% Completed" at bounding box center [357, 52] width 61 height 42
click at [361, 42] on div "80%" at bounding box center [366, 44] width 25 height 11
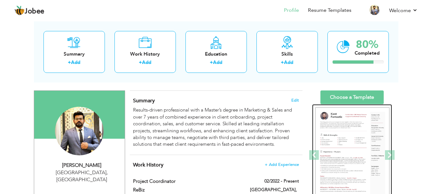
click at [349, 117] on img at bounding box center [352, 155] width 74 height 96
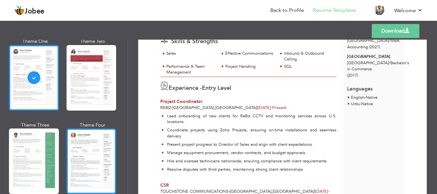
scroll to position [96, 0]
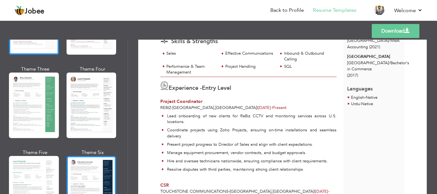
click at [93, 180] on div at bounding box center [91, 189] width 50 height 66
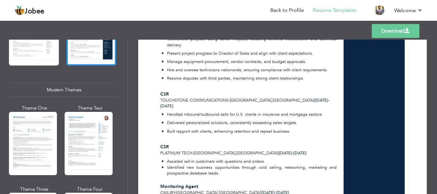
scroll to position [288, 0]
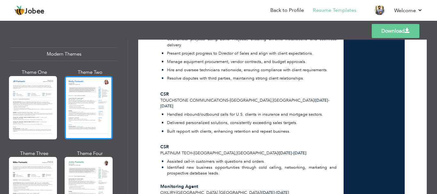
click at [87, 114] on div at bounding box center [89, 107] width 48 height 63
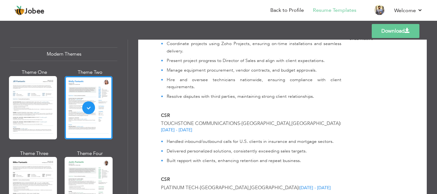
scroll to position [169, 0]
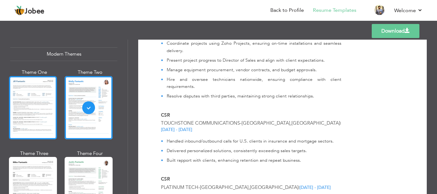
click at [47, 105] on div at bounding box center [33, 107] width 48 height 63
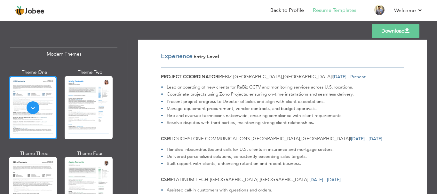
scroll to position [0, 0]
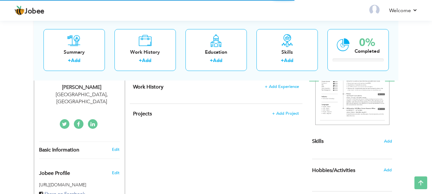
select select "?"
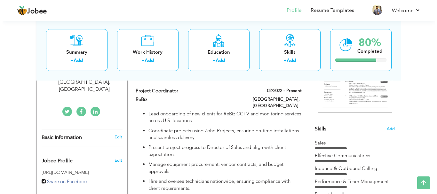
scroll to position [120, 0]
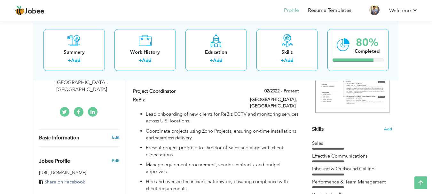
click at [85, 135] on div "Basic Information" at bounding box center [71, 138] width 75 height 7
select select "number:166"
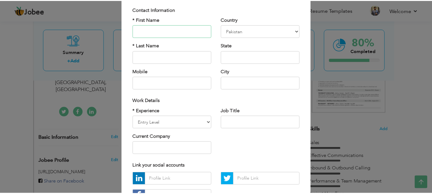
scroll to position [93, 0]
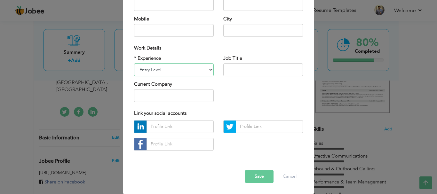
click at [185, 76] on select "Entry Level Less than 1 Year 1 Year 2 Years 3 Years 4 Years 5 Years 6 Years 7 Y…" at bounding box center [174, 69] width 80 height 13
select select "number:12"
click at [134, 63] on select "Entry Level Less than 1 Year 1 Year 2 Years 3 Years 4 Years 5 Years 6 Years 7 Y…" at bounding box center [174, 69] width 80 height 13
click at [248, 171] on button "Save" at bounding box center [259, 176] width 28 height 13
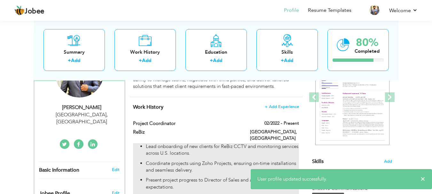
scroll to position [88, 0]
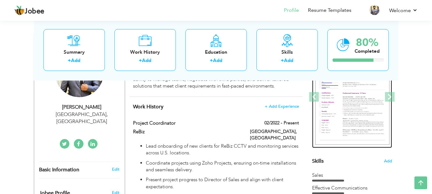
click at [363, 104] on img at bounding box center [352, 97] width 74 height 96
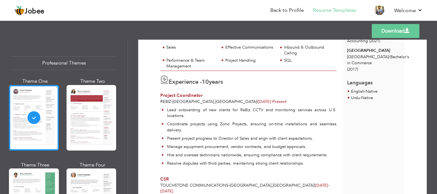
scroll to position [101, 0]
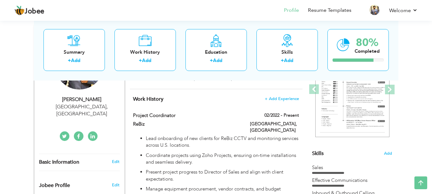
click at [73, 159] on span "Basic Information" at bounding box center [59, 162] width 40 height 6
select select "number:166"
select select "number:12"
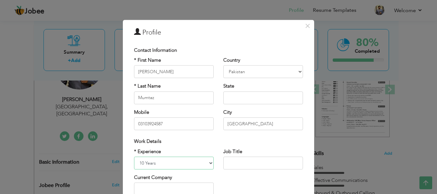
click at [174, 159] on select "Entry Level Less than 1 Year 1 Year 2 Years 3 Years 4 Years 5 Years 6 Years 7 Y…" at bounding box center [174, 163] width 80 height 13
click at [236, 168] on input "text" at bounding box center [263, 163] width 80 height 13
click at [232, 175] on div "* Experience Entry Level Less than 1 Year 1 Year 2 Years 3 Years 4 Years 5 Year…" at bounding box center [218, 174] width 178 height 52
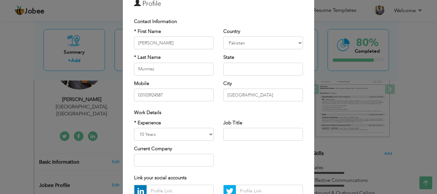
scroll to position [64, 0]
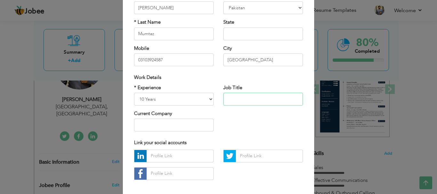
click at [247, 98] on input "text" at bounding box center [263, 99] width 80 height 13
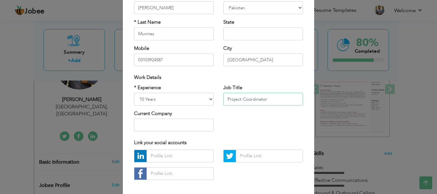
type input "Project Coordinator"
click at [171, 126] on input "text" at bounding box center [174, 125] width 80 height 13
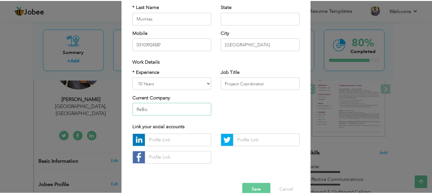
scroll to position [93, 0]
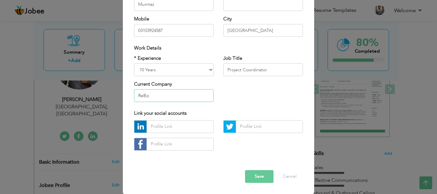
type input "ReBiz"
click at [259, 176] on button "Save" at bounding box center [259, 176] width 28 height 13
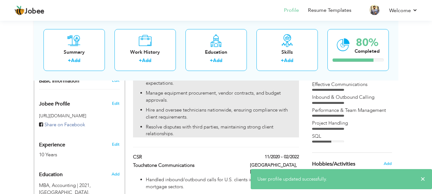
scroll to position [96, 0]
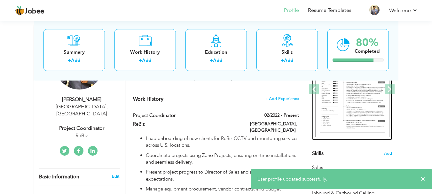
click at [329, 112] on img at bounding box center [352, 90] width 74 height 96
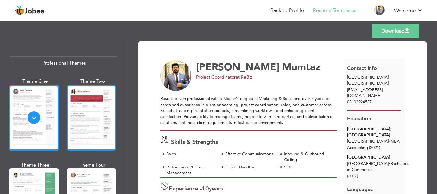
click at [72, 118] on div at bounding box center [91, 118] width 50 height 66
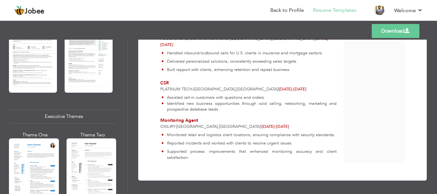
scroll to position [511, 0]
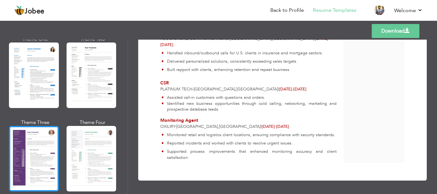
click at [52, 151] on div at bounding box center [34, 159] width 50 height 66
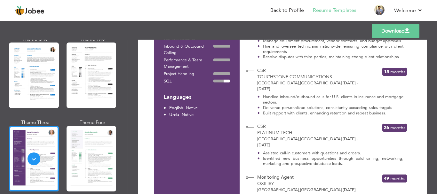
scroll to position [224, 0]
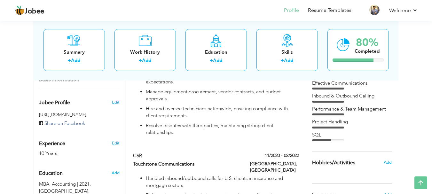
scroll to position [192, 0]
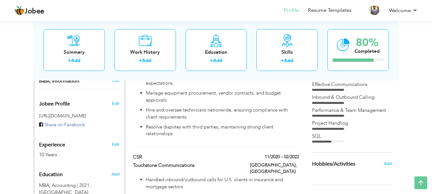
click at [78, 138] on div "Experience 10 Years" at bounding box center [71, 146] width 75 height 23
select select "number:166"
select select "number:12"
type input "ReBiz"
type input "Project Coordinator"
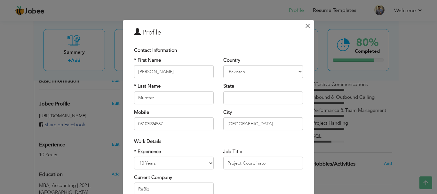
click at [305, 23] on span "×" at bounding box center [307, 26] width 5 height 12
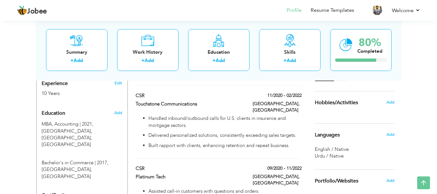
scroll to position [256, 0]
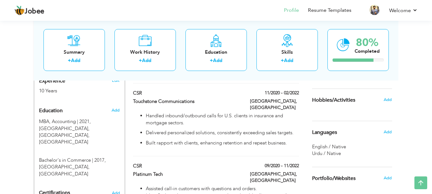
click at [202, 171] on div "Platinum Tech" at bounding box center [186, 175] width 117 height 8
type input "CSR"
type input "Platinum Tech"
type input "09/2020"
type input "11/2022"
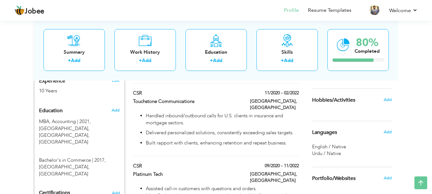
type input "[GEOGRAPHIC_DATA]"
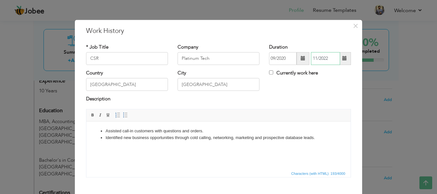
click at [319, 59] on input "11/2022" at bounding box center [325, 58] width 29 height 13
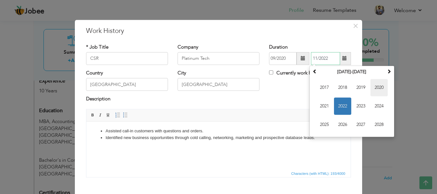
click at [376, 90] on span "2020" at bounding box center [378, 87] width 17 height 17
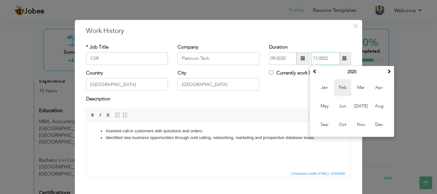
click at [340, 89] on span "Feb" at bounding box center [342, 87] width 17 height 17
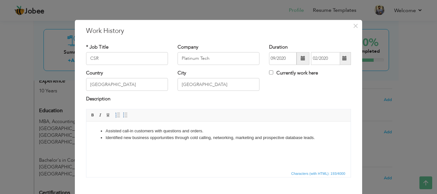
click at [321, 50] on div "Duration 09/2020 02/2020" at bounding box center [310, 54] width 82 height 21
click at [320, 59] on input "02/2020" at bounding box center [325, 58] width 29 height 13
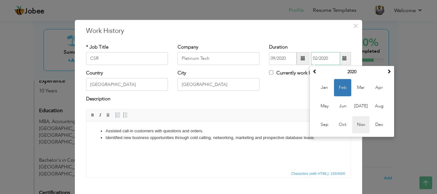
click at [352, 118] on span "Nov" at bounding box center [360, 124] width 17 height 17
type input "11/2020"
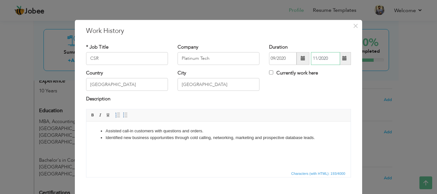
click at [323, 56] on input "11/2020" at bounding box center [325, 58] width 29 height 13
click at [284, 107] on div "Description" at bounding box center [218, 102] width 274 height 13
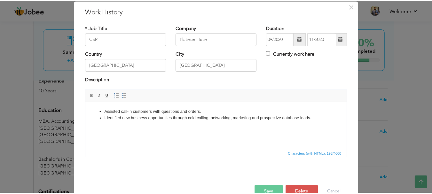
scroll to position [35, 0]
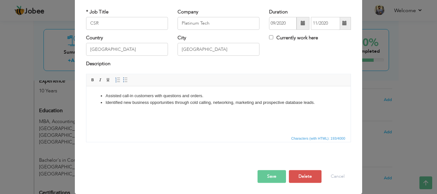
click at [273, 177] on button "Save" at bounding box center [271, 176] width 28 height 13
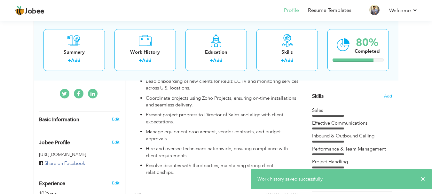
scroll to position [32, 0]
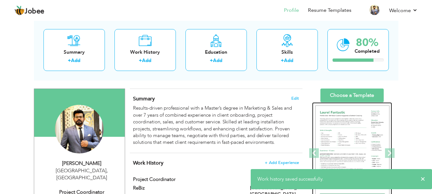
click at [361, 133] on img at bounding box center [352, 153] width 74 height 96
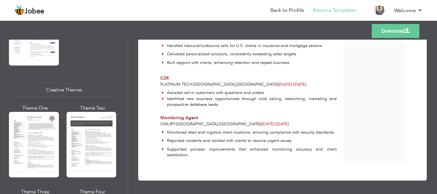
scroll to position [735, 0]
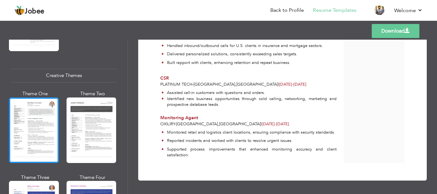
click at [53, 130] on div at bounding box center [34, 130] width 50 height 66
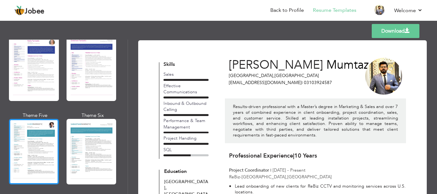
scroll to position [895, 0]
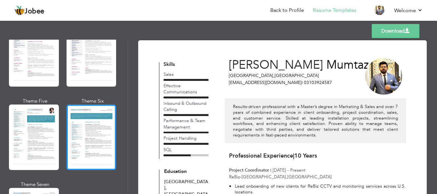
click at [78, 126] on div at bounding box center [91, 138] width 50 height 66
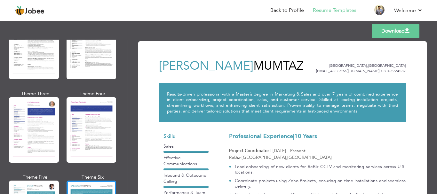
scroll to position [765, 0]
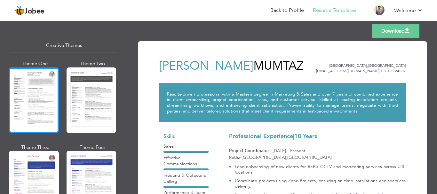
click at [42, 105] on div at bounding box center [34, 100] width 50 height 66
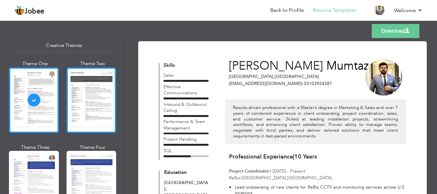
click at [86, 102] on div at bounding box center [91, 100] width 50 height 66
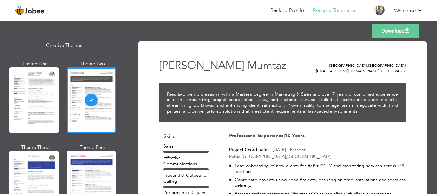
click at [39, 167] on div at bounding box center [34, 184] width 50 height 66
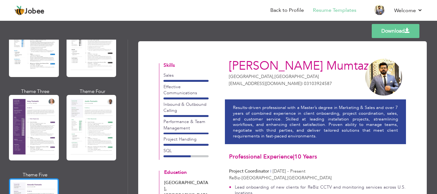
scroll to position [541, 0]
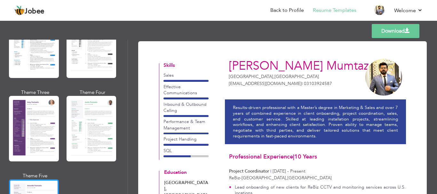
click at [40, 101] on div at bounding box center [34, 129] width 50 height 66
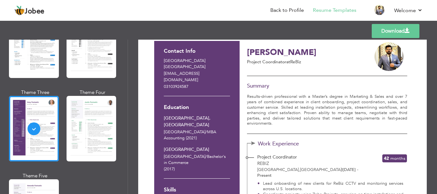
scroll to position [32, 0]
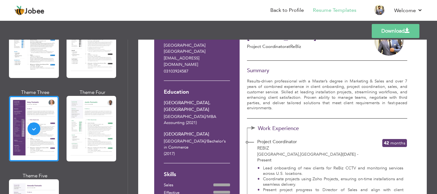
click at [384, 31] on link "Download" at bounding box center [395, 31] width 48 height 14
click at [381, 29] on link "Download" at bounding box center [395, 31] width 48 height 14
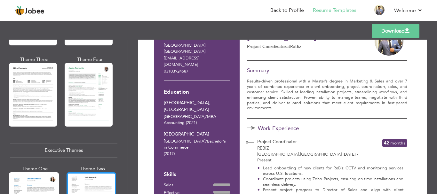
scroll to position [318, 0]
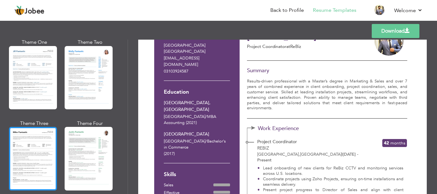
click at [47, 144] on div at bounding box center [33, 158] width 48 height 63
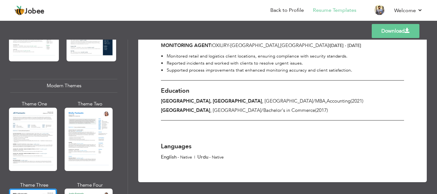
scroll to position [254, 0]
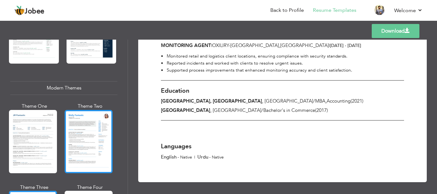
click at [97, 119] on div at bounding box center [89, 141] width 48 height 63
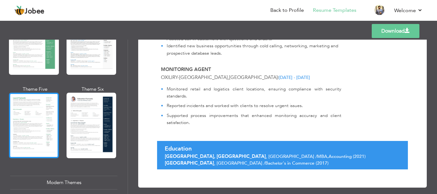
scroll to position [158, 0]
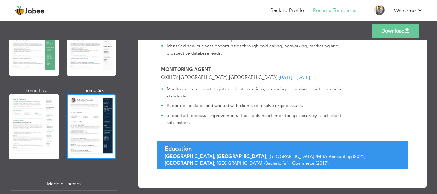
click at [70, 121] on div at bounding box center [91, 127] width 50 height 66
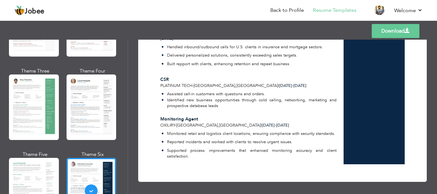
scroll to position [260, 0]
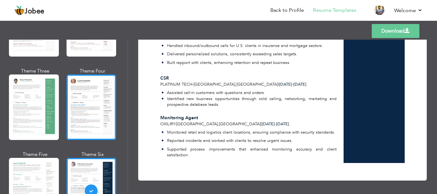
click at [87, 89] on div at bounding box center [91, 107] width 50 height 66
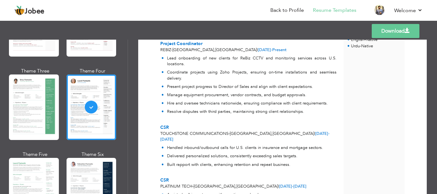
scroll to position [128, 0]
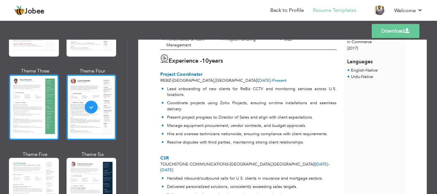
click at [42, 104] on div at bounding box center [34, 107] width 50 height 66
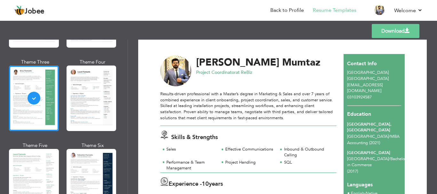
scroll to position [126, 0]
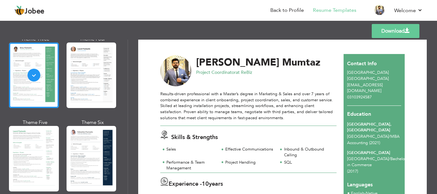
click at [207, 156] on div at bounding box center [248, 152] width 176 height 13
drag, startPoint x: 207, startPoint y: 156, endPoint x: 307, endPoint y: 166, distance: 101.1
click at [288, 166] on div "Sales Effective Communications Inbound & Outbound Calling Performance & Team Ma…" at bounding box center [248, 159] width 176 height 26
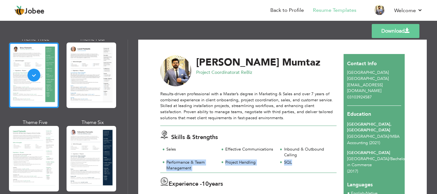
click at [307, 166] on div "SQL" at bounding box center [306, 162] width 59 height 7
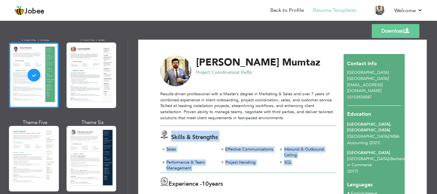
drag, startPoint x: 307, startPoint y: 166, endPoint x: 171, endPoint y: 139, distance: 139.1
click at [171, 139] on div "Skills & Strengths Sales Effective Communications Inbound & Outbound Calling Pr…" at bounding box center [248, 149] width 183 height 46
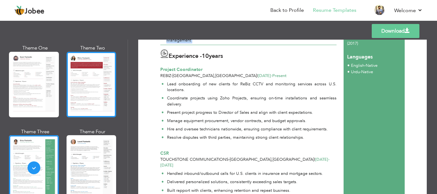
scroll to position [30, 0]
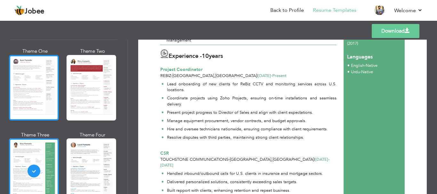
click at [44, 89] on div at bounding box center [34, 88] width 50 height 66
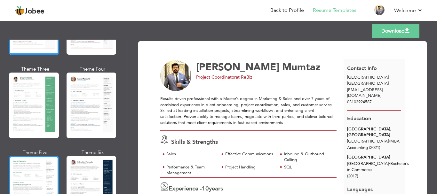
scroll to position [192, 0]
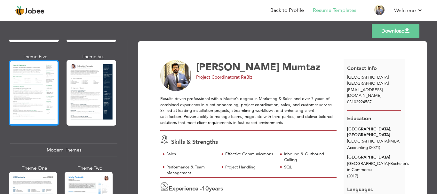
click at [51, 104] on div at bounding box center [34, 93] width 50 height 66
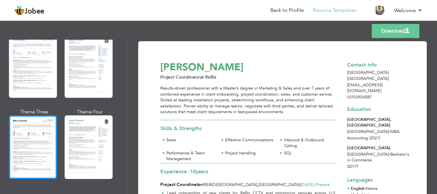
scroll to position [320, 0]
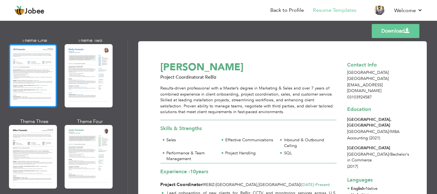
click at [39, 78] on div at bounding box center [33, 75] width 48 height 63
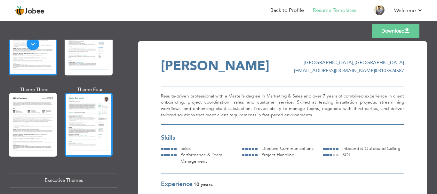
scroll to position [288, 0]
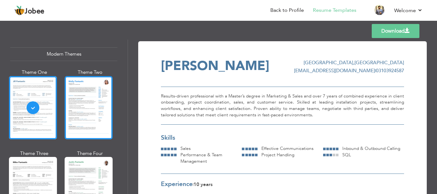
click at [88, 116] on div at bounding box center [89, 107] width 48 height 63
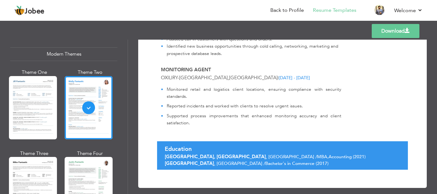
scroll to position [329, 0]
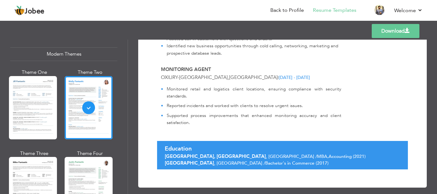
click at [265, 160] on span "Bachelor's in Commerce" at bounding box center [289, 163] width 49 height 6
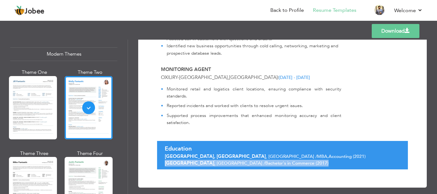
click at [265, 160] on span "Bachelor's in Commerce" at bounding box center [289, 163] width 49 height 6
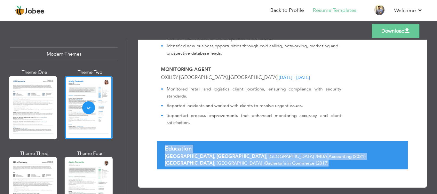
drag, startPoint x: 265, startPoint y: 154, endPoint x: 268, endPoint y: 144, distance: 10.4
click at [268, 144] on div "Education [GEOGRAPHIC_DATA], [GEOGRAPHIC_DATA] , [GEOGRAPHIC_DATA] / MBA , Acco…" at bounding box center [263, 155] width 205 height 27
click at [328, 153] on span "Accounting" at bounding box center [339, 156] width 23 height 6
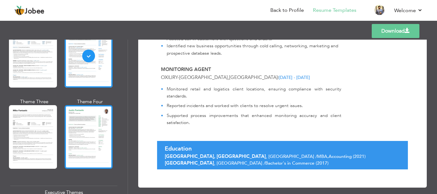
scroll to position [352, 0]
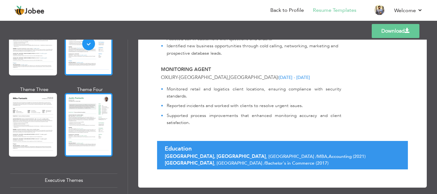
click at [101, 135] on div at bounding box center [89, 124] width 48 height 63
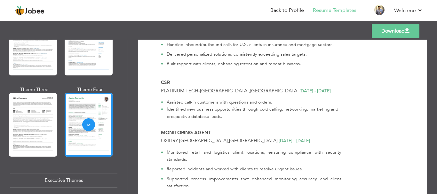
scroll to position [329, 0]
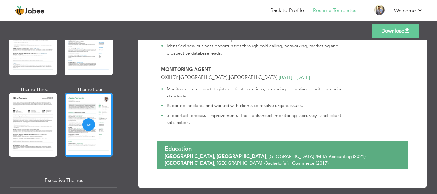
click at [171, 74] on span "Oxiliry" at bounding box center [169, 77] width 17 height 6
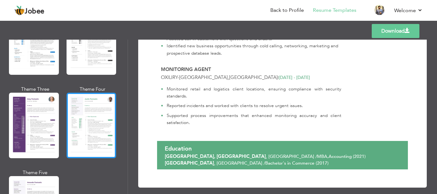
scroll to position [607, 0]
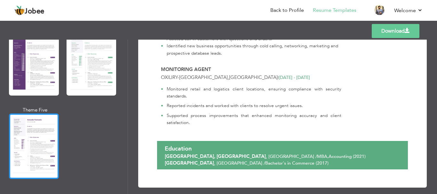
click at [35, 133] on div at bounding box center [34, 146] width 50 height 66
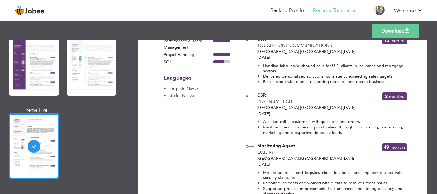
scroll to position [230, 0]
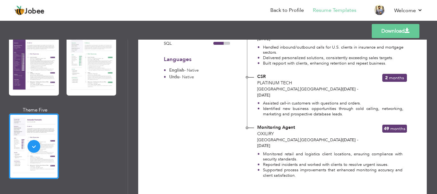
click at [386, 31] on link "Download" at bounding box center [395, 31] width 48 height 14
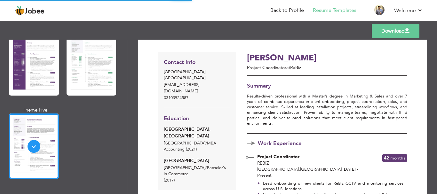
scroll to position [0, 0]
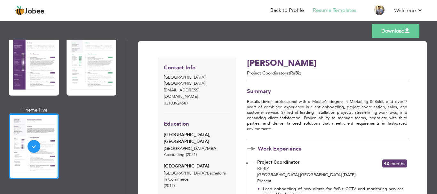
click at [241, 23] on div "Templates Download" at bounding box center [218, 31] width 437 height 20
